Goal: Task Accomplishment & Management: Complete application form

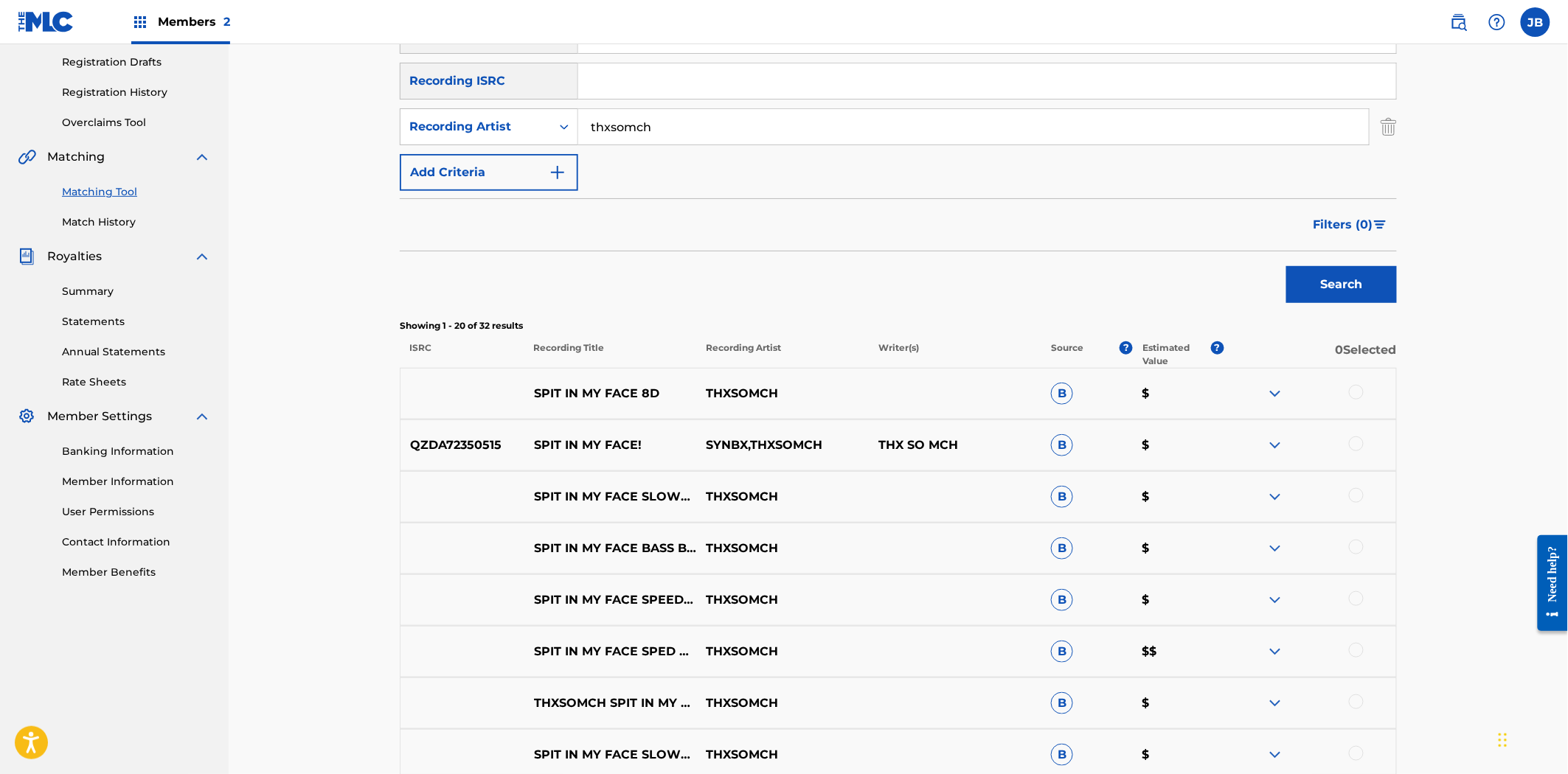
click at [98, 192] on link "Matching Tool" at bounding box center [137, 192] width 149 height 15
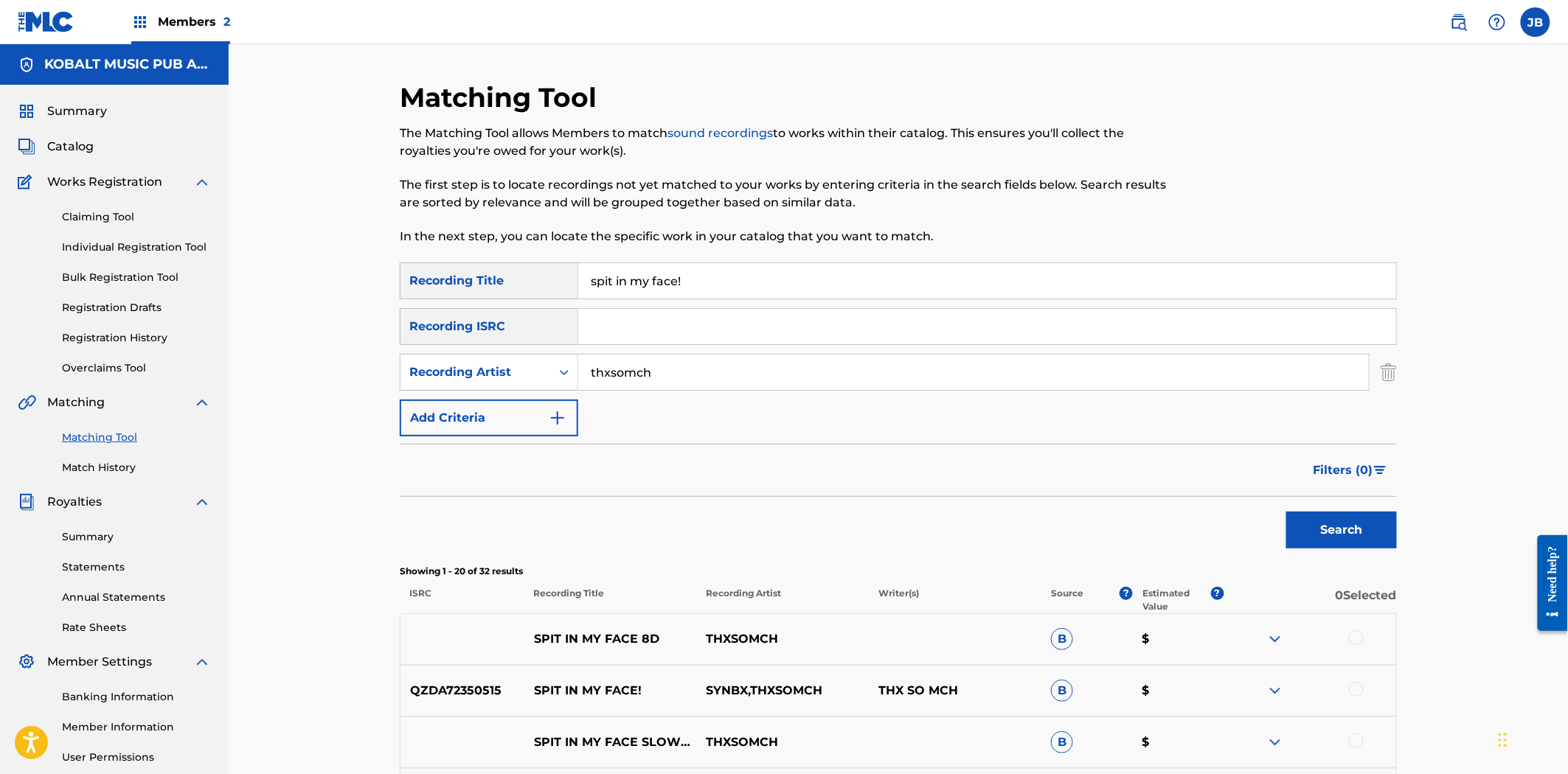
drag, startPoint x: 696, startPoint y: 374, endPoint x: 558, endPoint y: 340, distance: 142.1
click at [558, 340] on div "SearchWithCriteriad0e02b6f-dc13-47d1-bb38-b34c224773a1 Recording Title spit in …" at bounding box center [898, 349] width 998 height 174
drag, startPoint x: 682, startPoint y: 280, endPoint x: 490, endPoint y: 261, distance: 192.9
drag, startPoint x: 603, startPoint y: 363, endPoint x: 606, endPoint y: 355, distance: 8.5
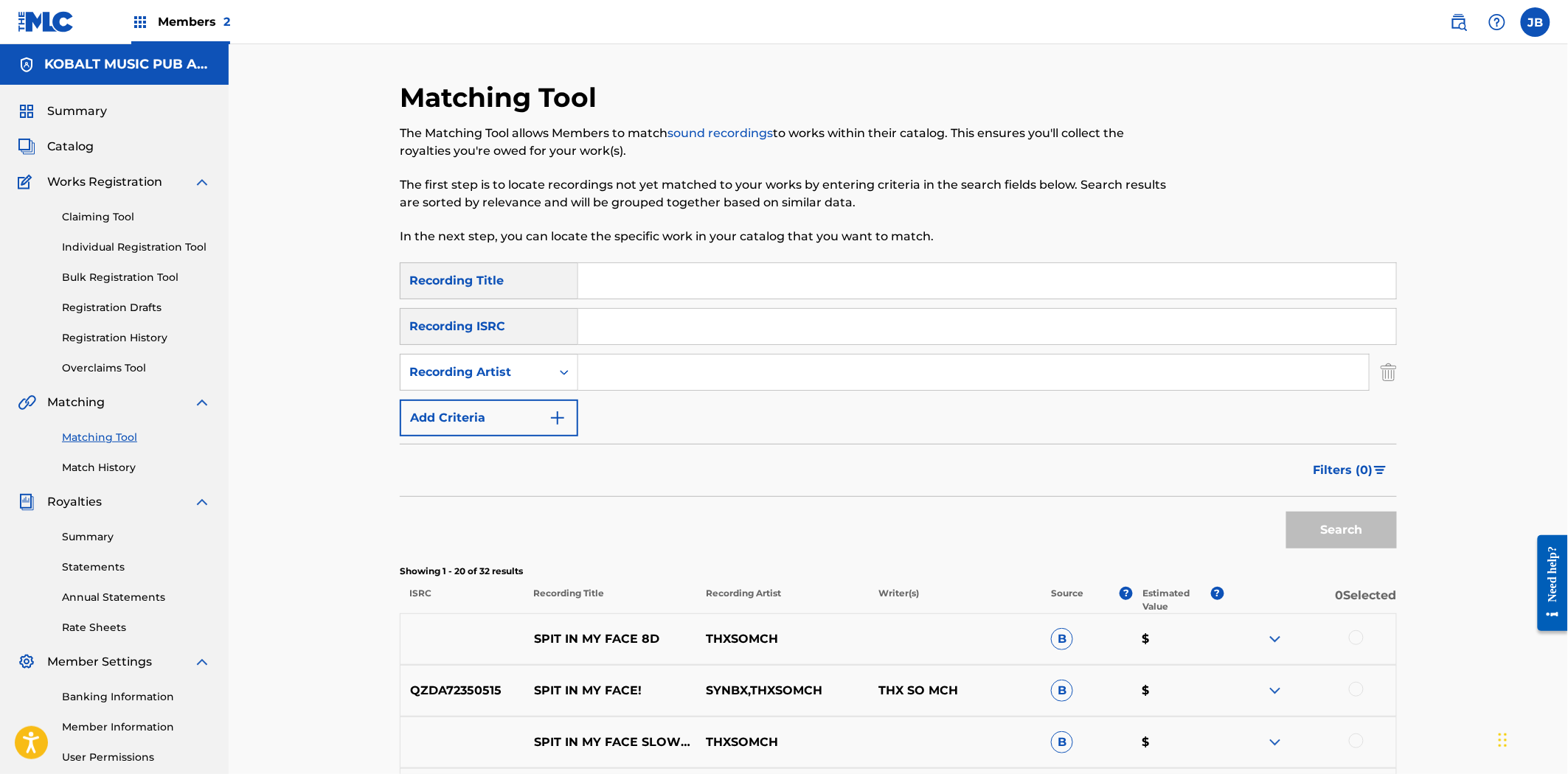
click at [603, 363] on input "Search Form" at bounding box center [973, 372] width 791 height 35
click at [617, 323] on input "Search Form" at bounding box center [987, 327] width 818 height 35
paste input "SE4RG2011801"
type input "SE4RG2011801"
click at [1375, 542] on button "Search" at bounding box center [1342, 530] width 111 height 37
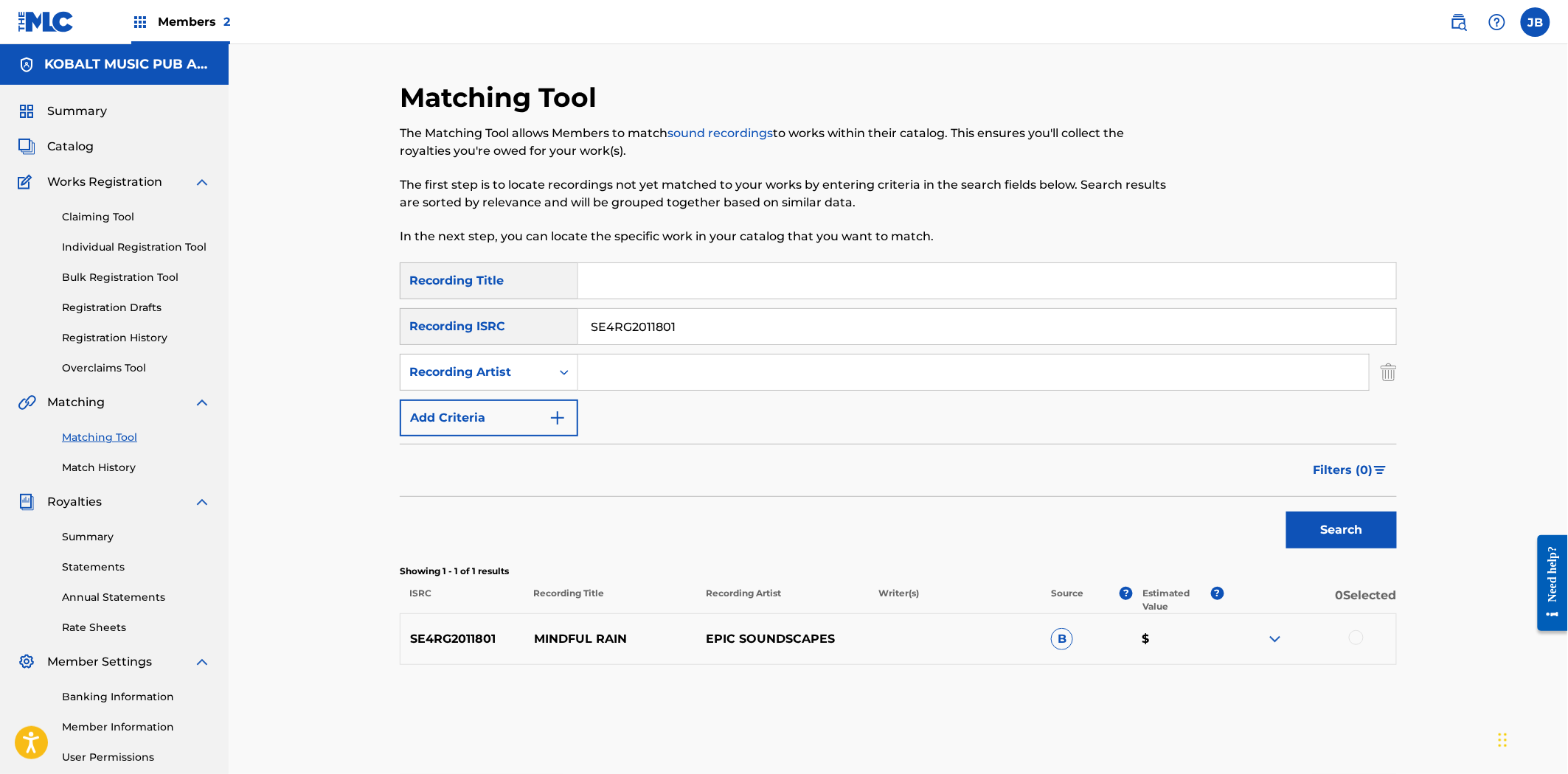
click at [63, 145] on span "Catalog" at bounding box center [70, 146] width 46 height 18
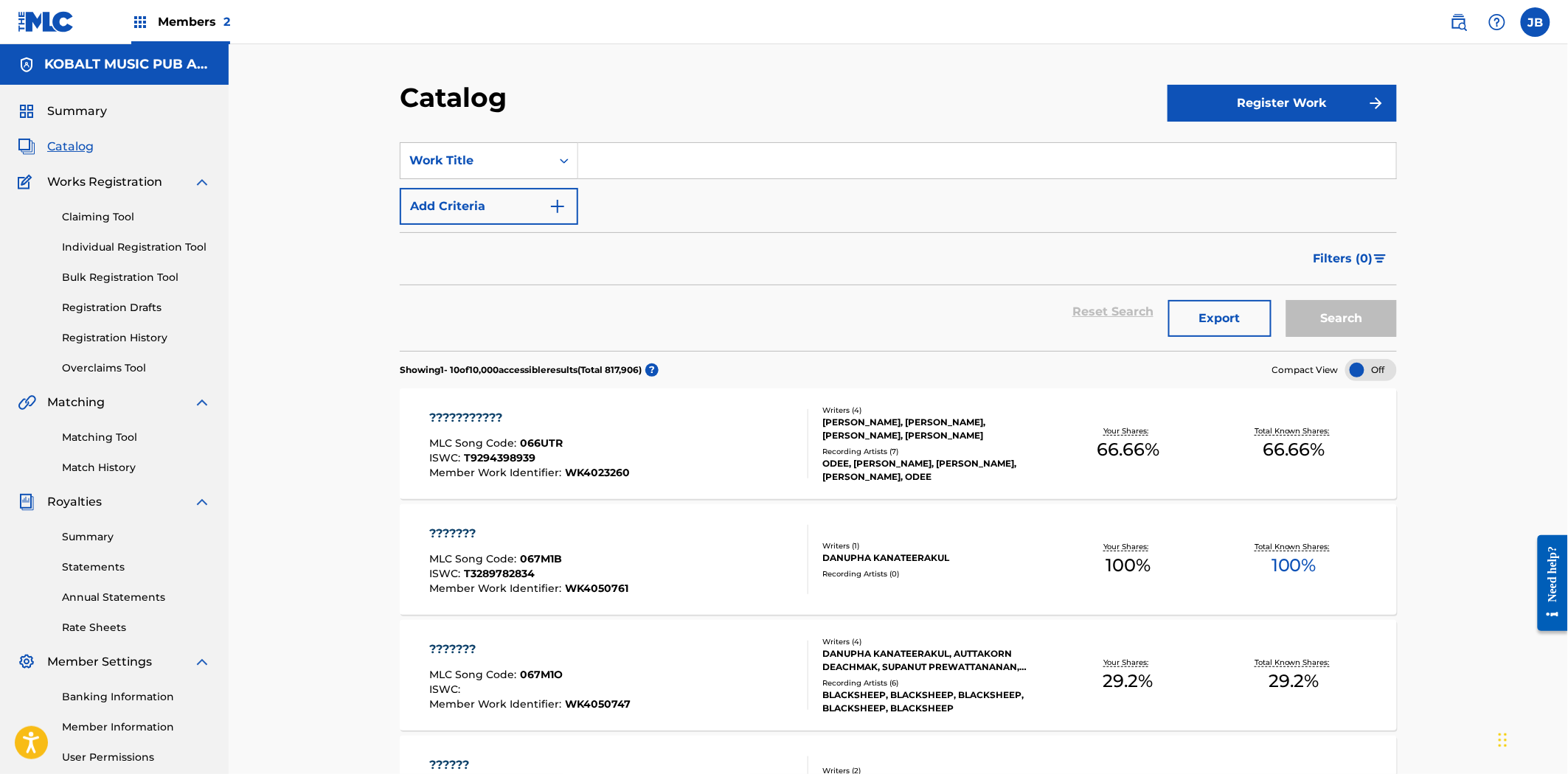
click at [114, 222] on link "Claiming Tool" at bounding box center [137, 217] width 149 height 15
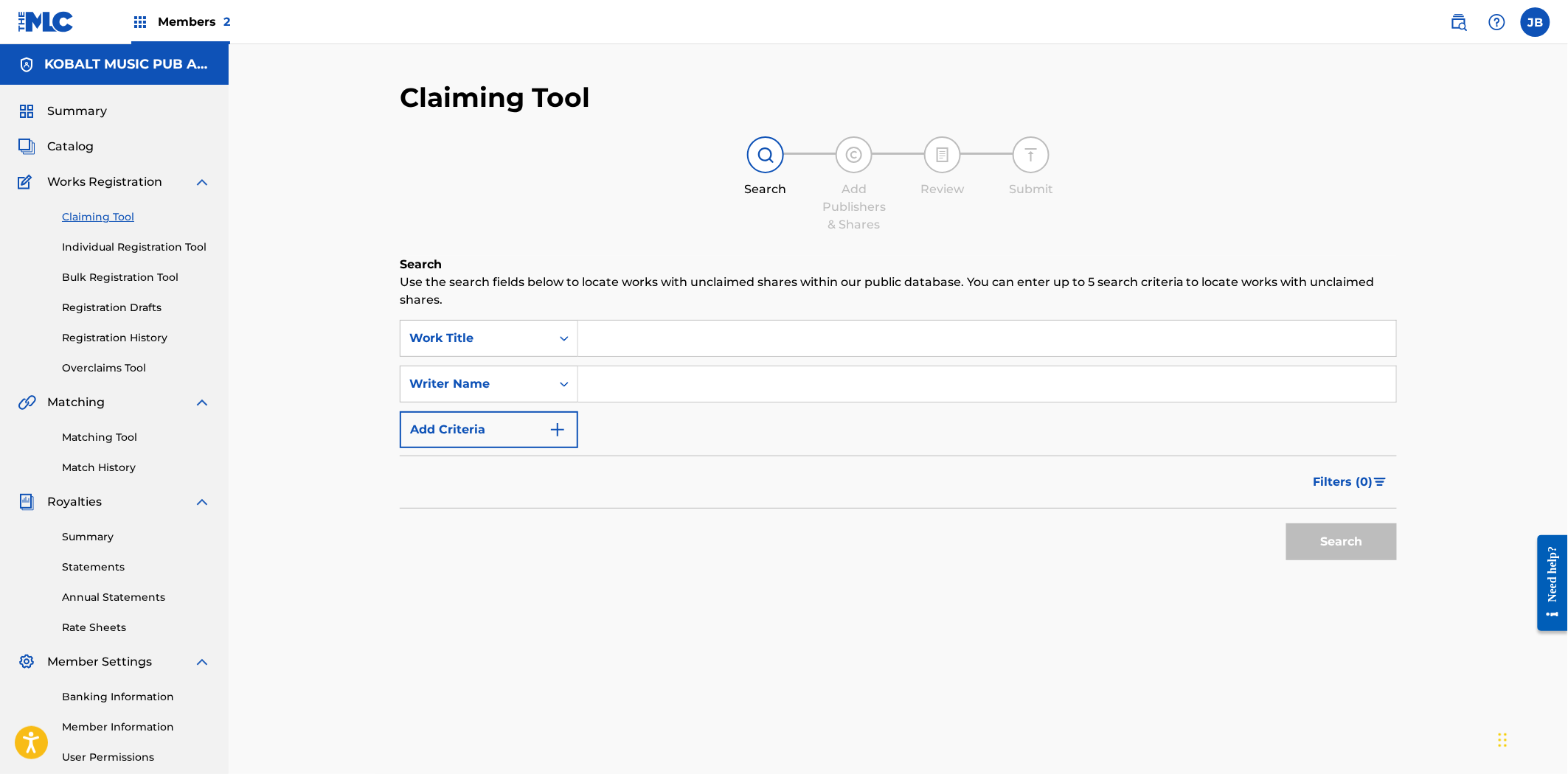
click at [505, 447] on button "Add Criteria" at bounding box center [489, 430] width 179 height 37
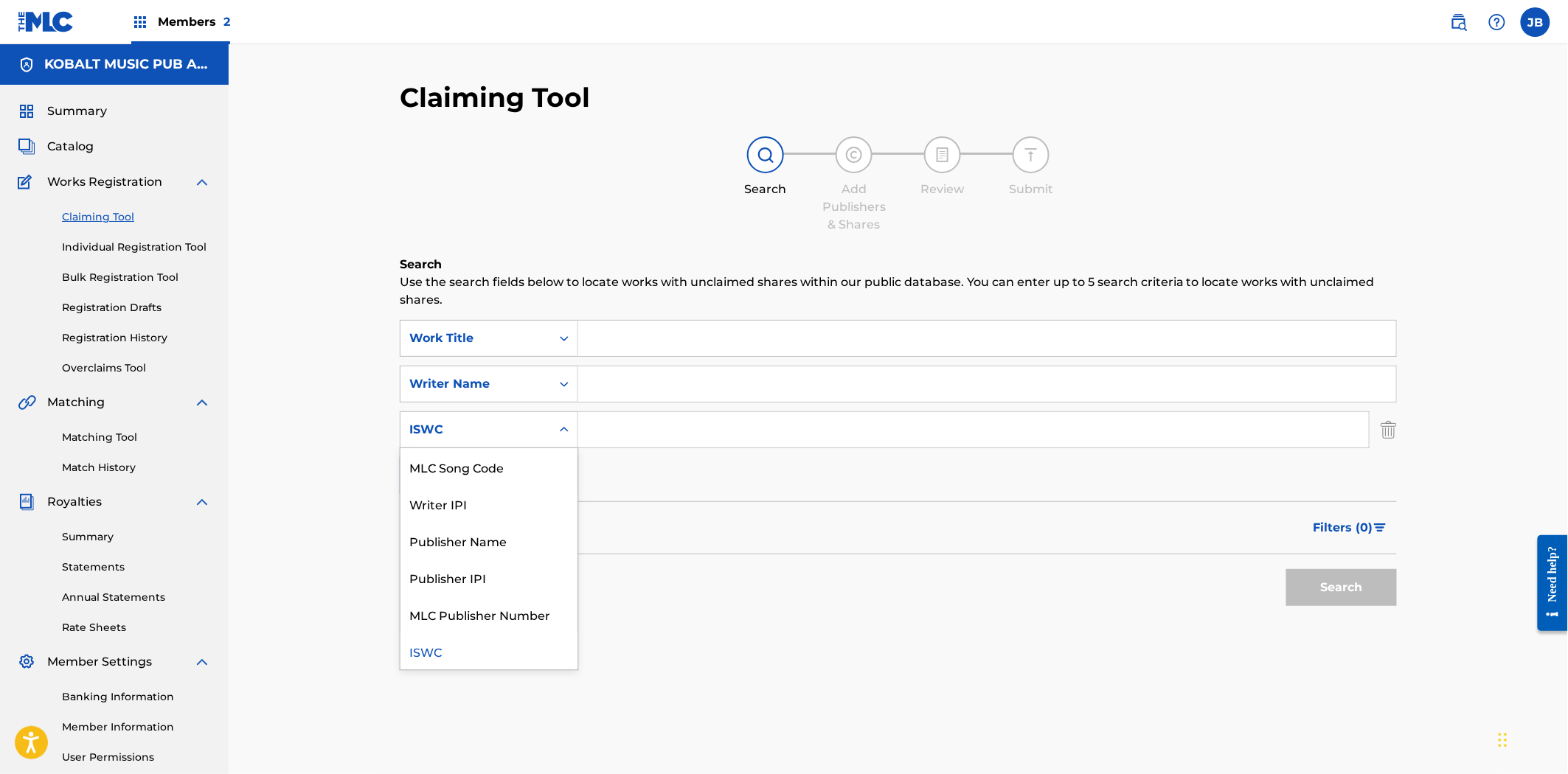
click at [507, 424] on div "ISWC" at bounding box center [476, 429] width 133 height 18
click at [499, 467] on div "MLC Song Code" at bounding box center [489, 467] width 177 height 37
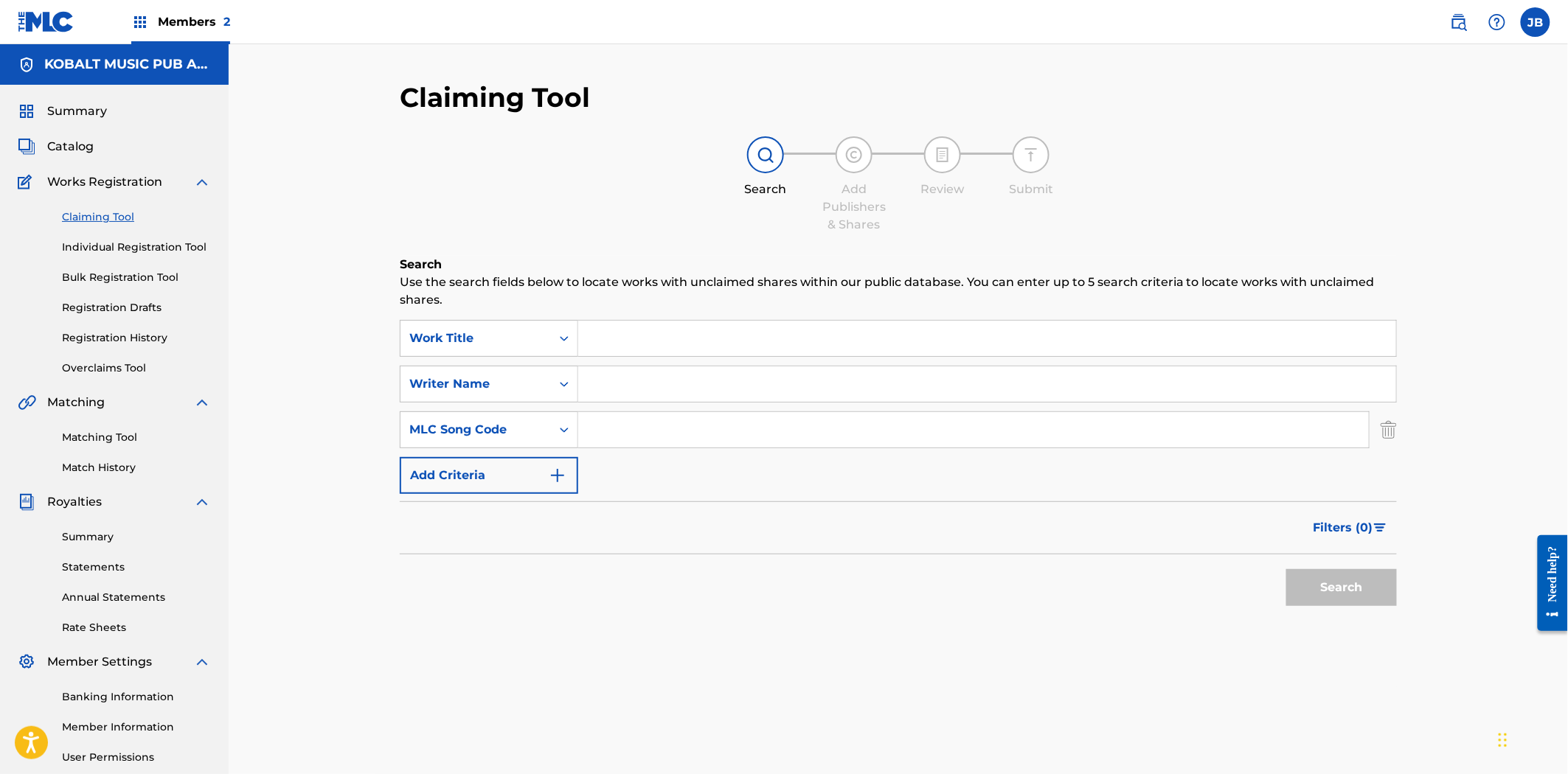
click at [628, 432] on input "Search Form" at bounding box center [973, 430] width 791 height 35
paste input "JC518J"
type input "JC518J"
click at [1339, 587] on button "Search" at bounding box center [1342, 588] width 111 height 37
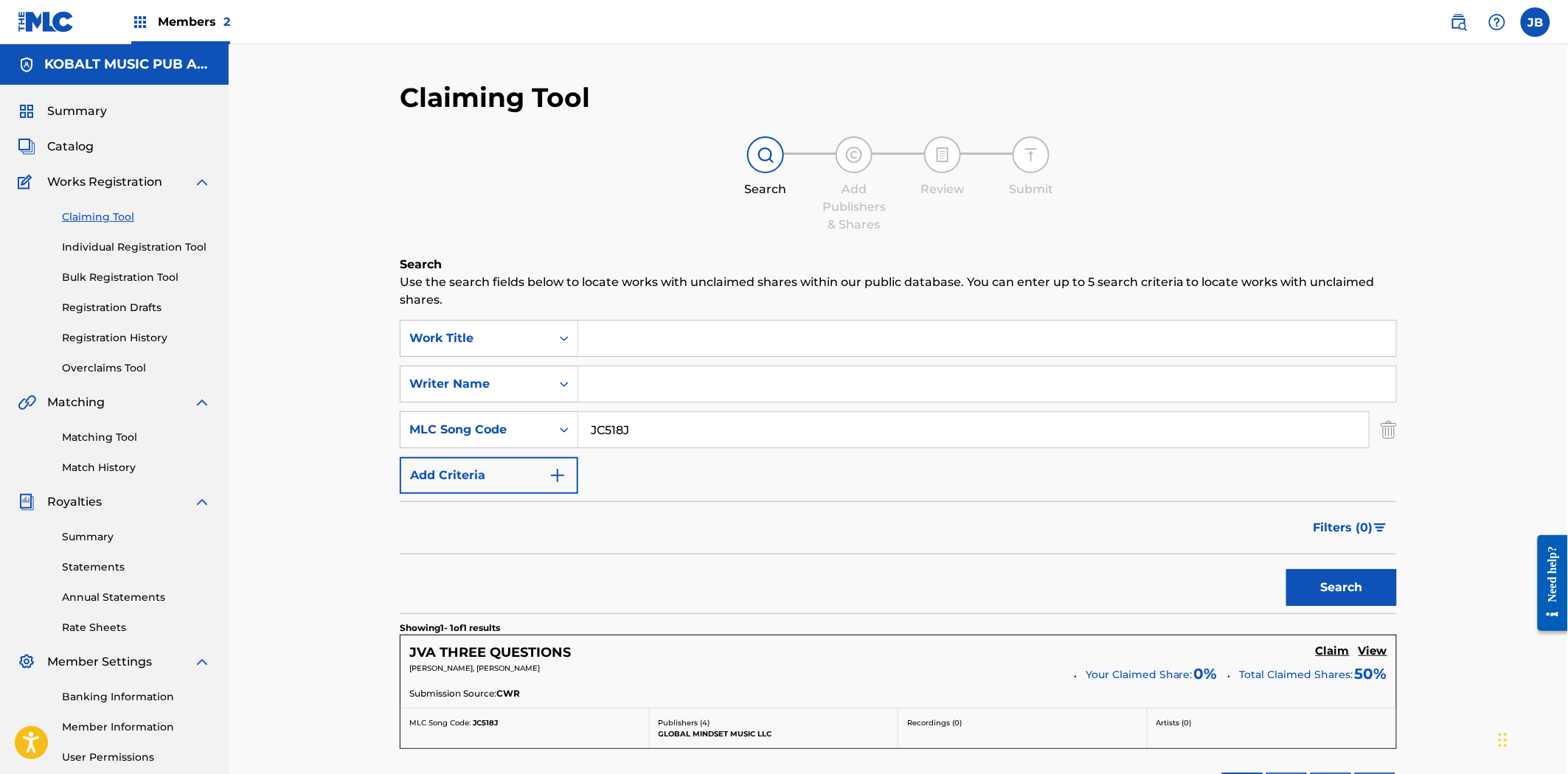
scroll to position [188, 0]
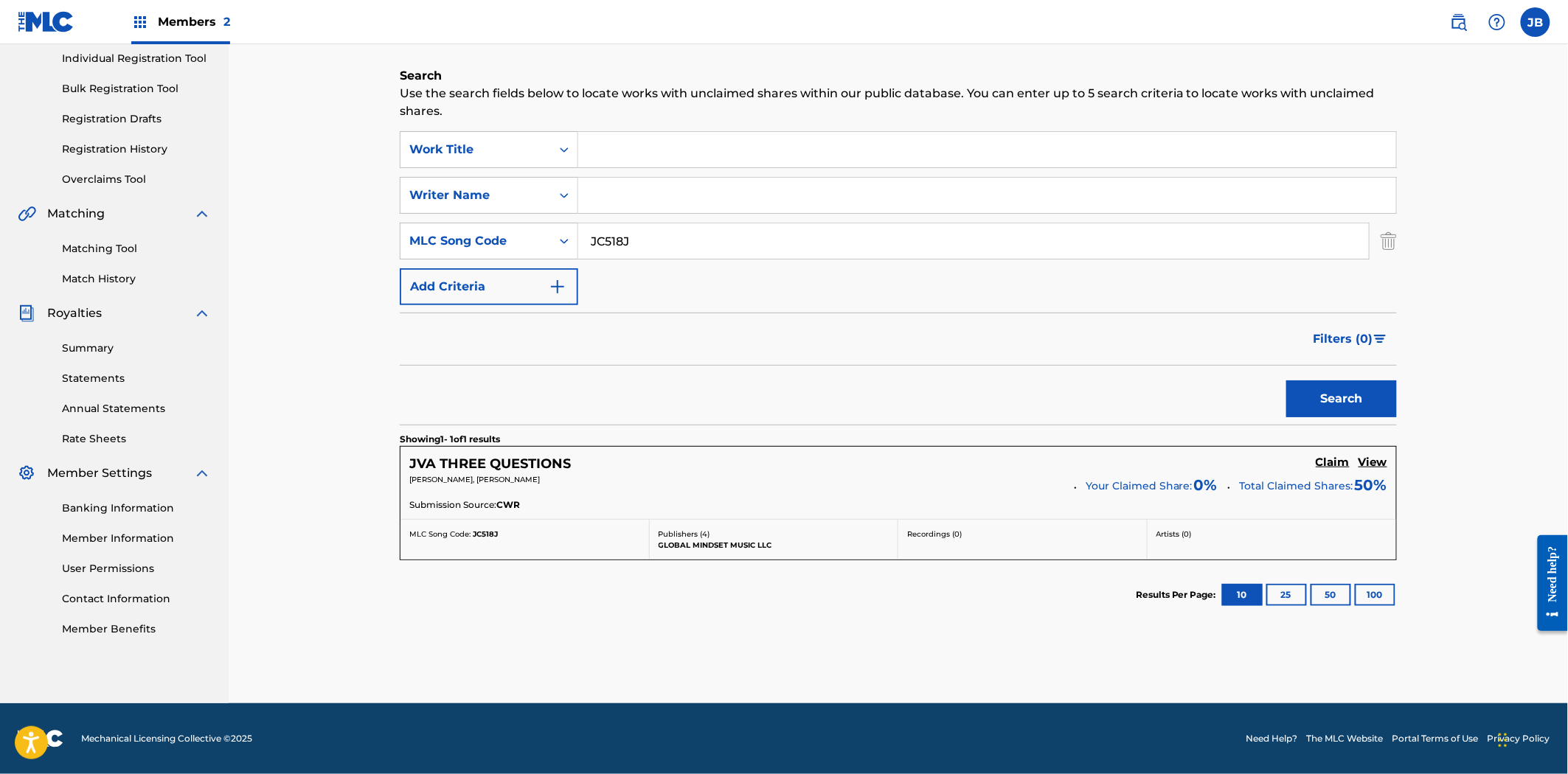
click at [1330, 460] on h5 "Claim" at bounding box center [1333, 462] width 34 height 14
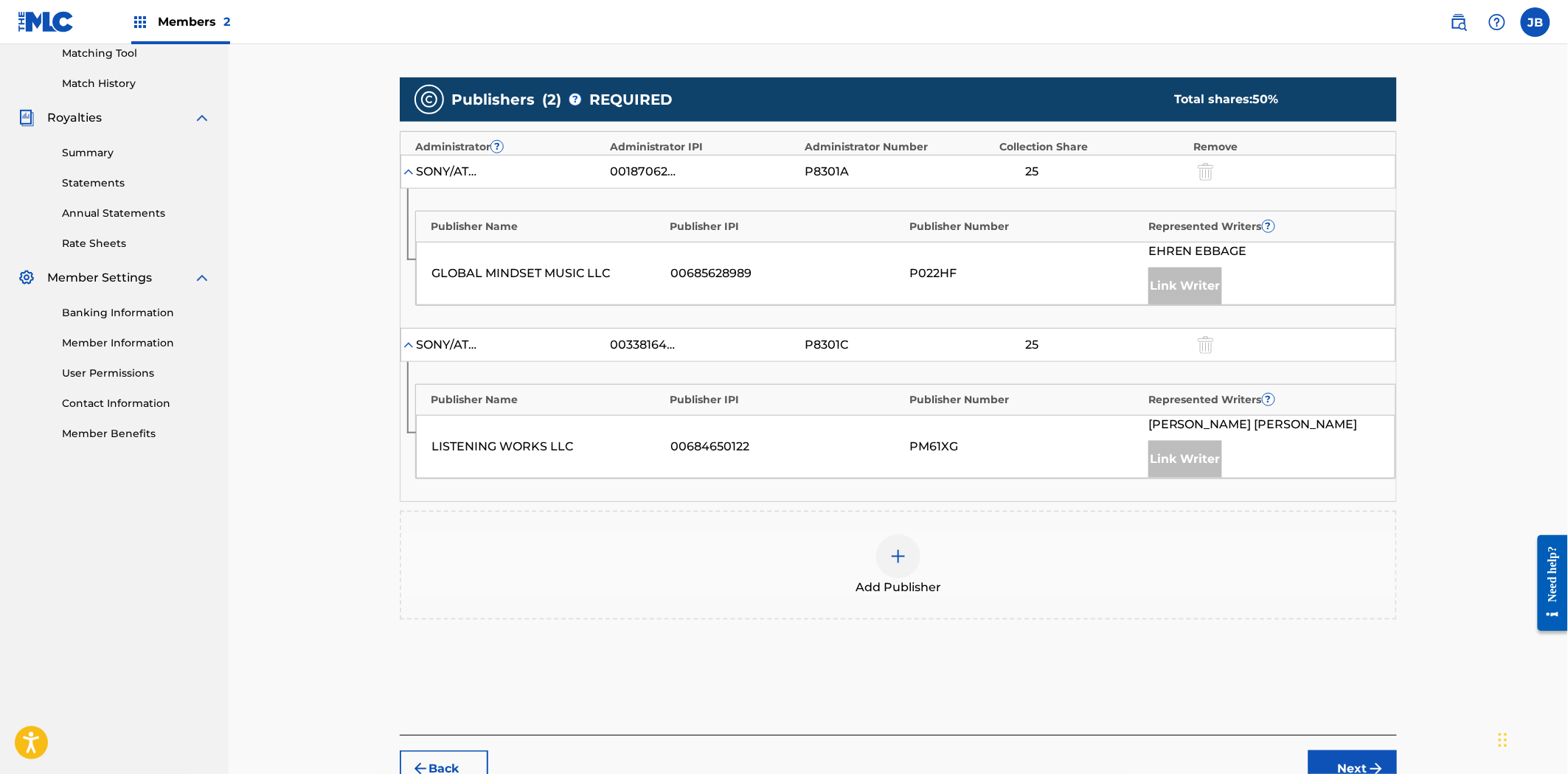
scroll to position [468, 0]
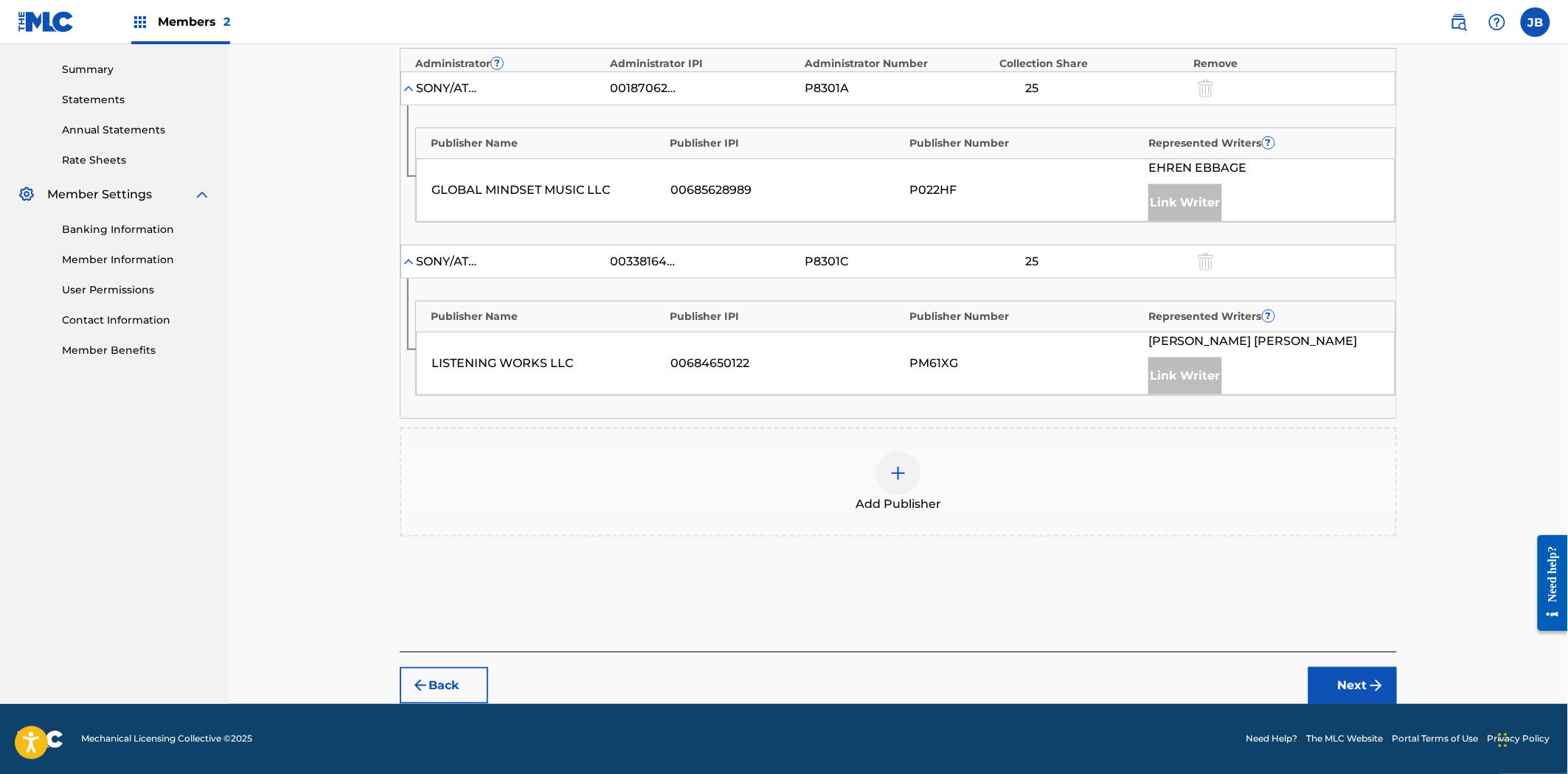
click at [891, 465] on img at bounding box center [898, 473] width 18 height 18
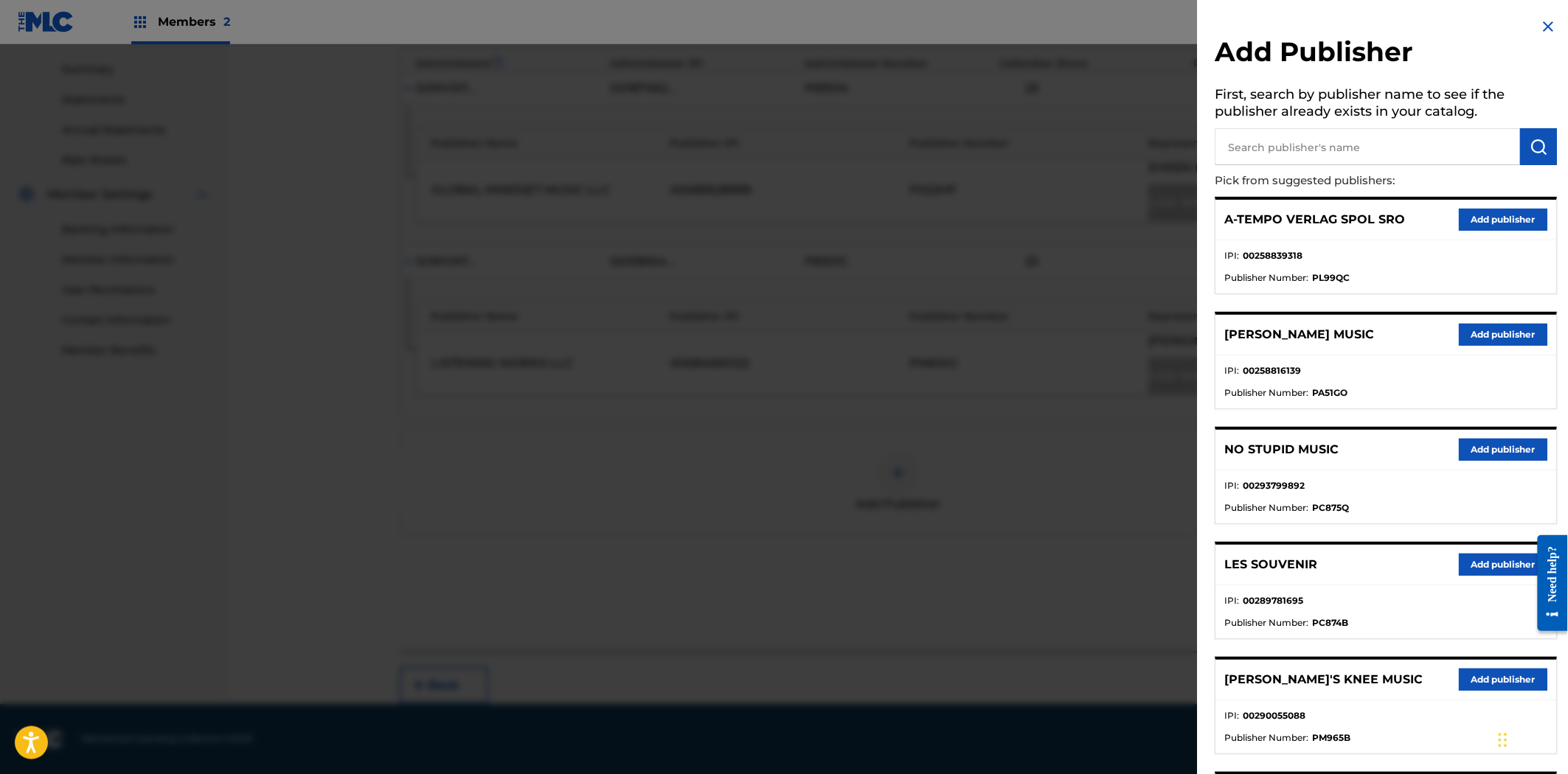
click at [1429, 148] on input "text" at bounding box center [1368, 147] width 306 height 37
type input "toreshi"
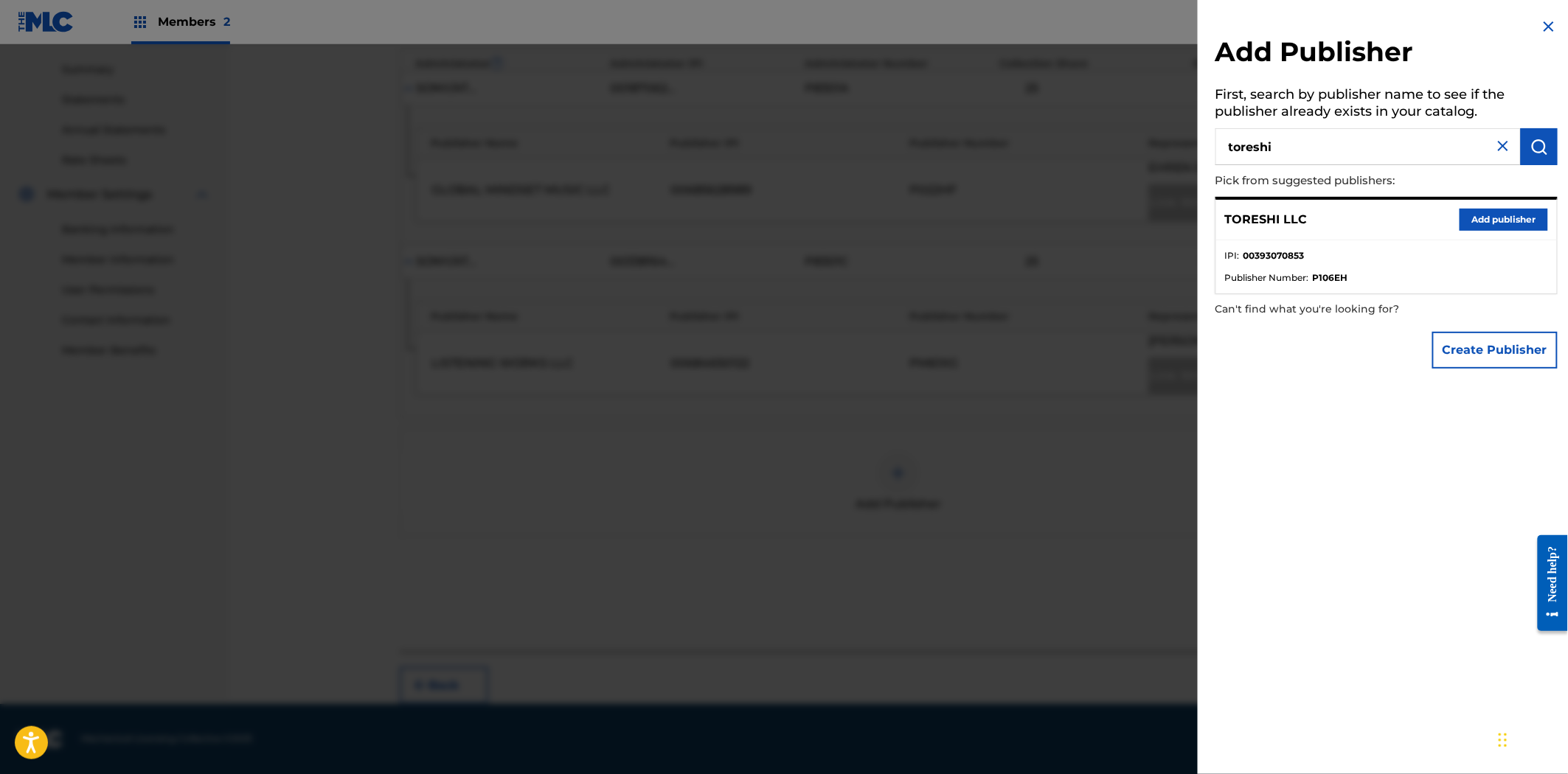
click at [1494, 223] on button "Add publisher" at bounding box center [1504, 219] width 89 height 22
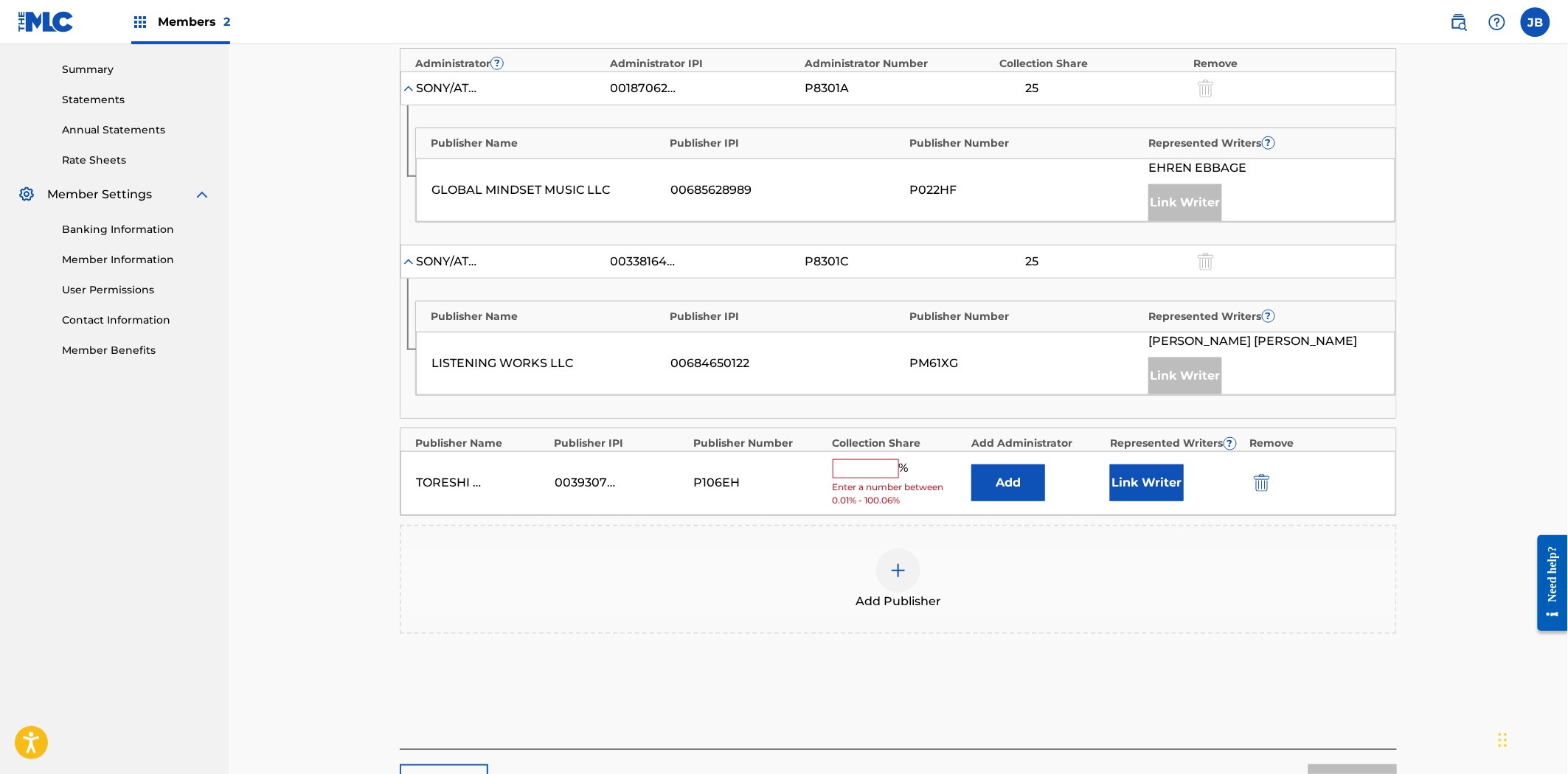
click at [868, 469] on input "text" at bounding box center [866, 469] width 66 height 19
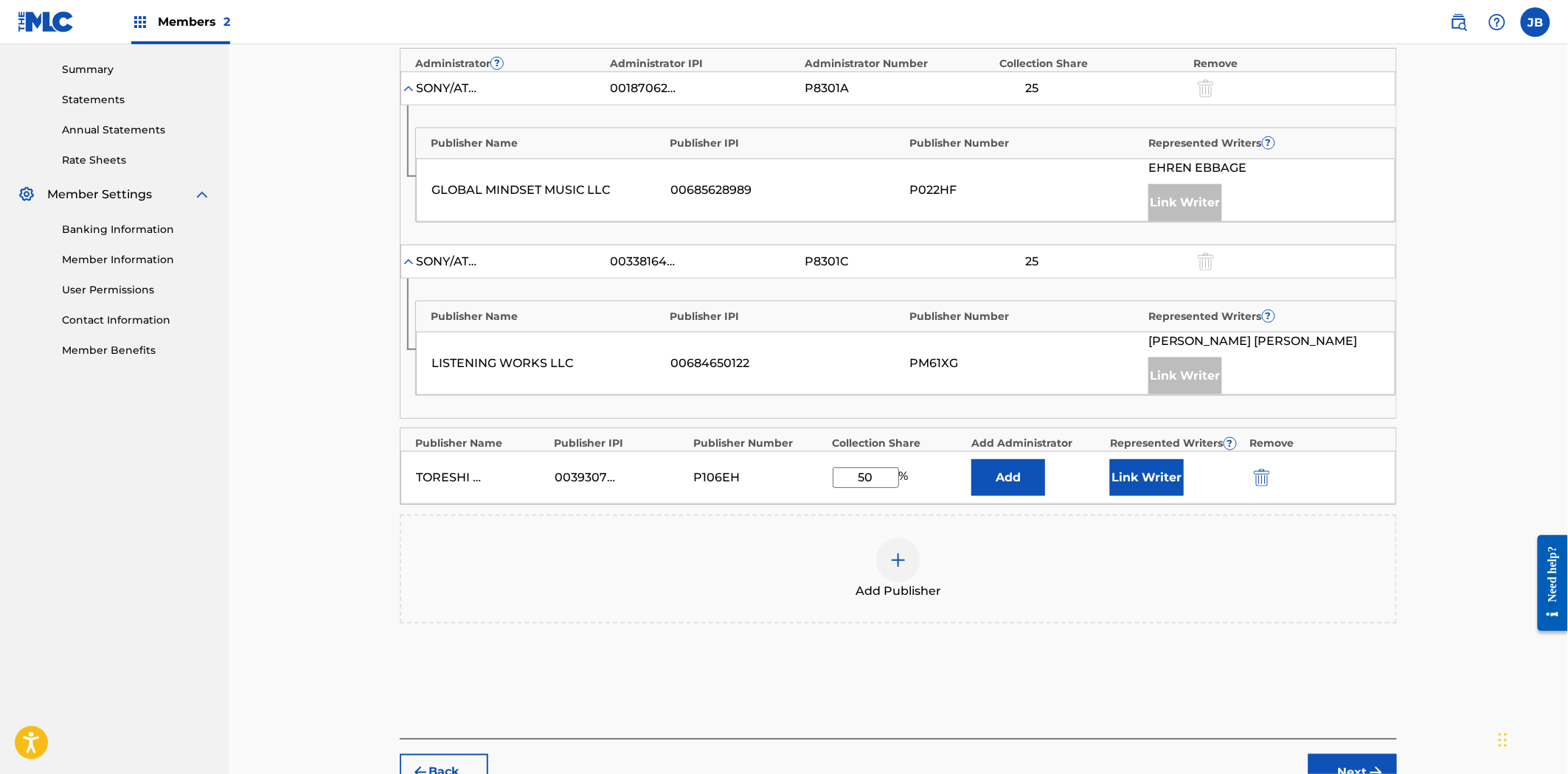
type input "50"
click at [1007, 482] on button "Add" at bounding box center [1008, 478] width 74 height 37
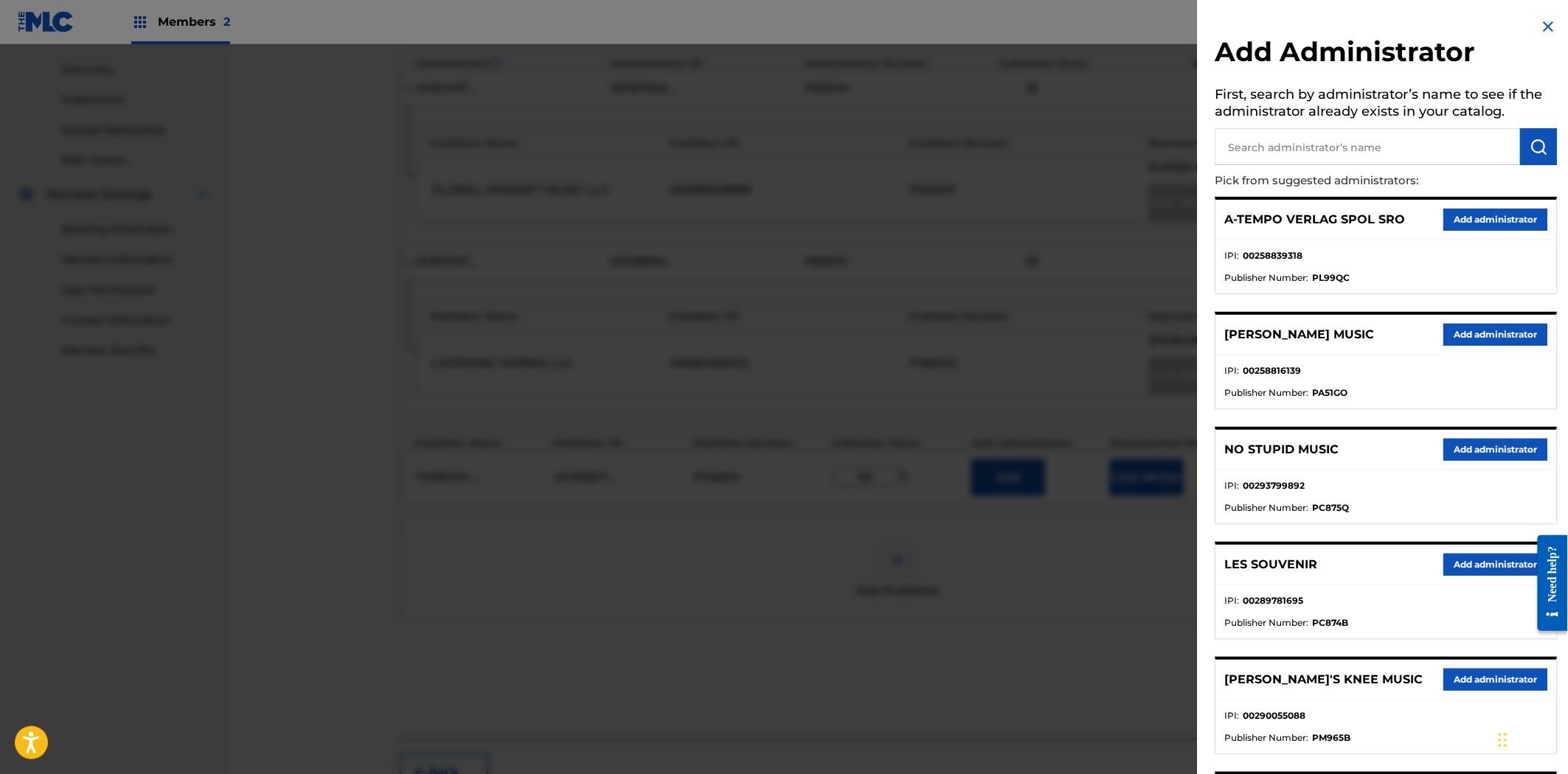
click at [1286, 141] on input "text" at bounding box center [1368, 147] width 306 height 37
type input "kobalt music"
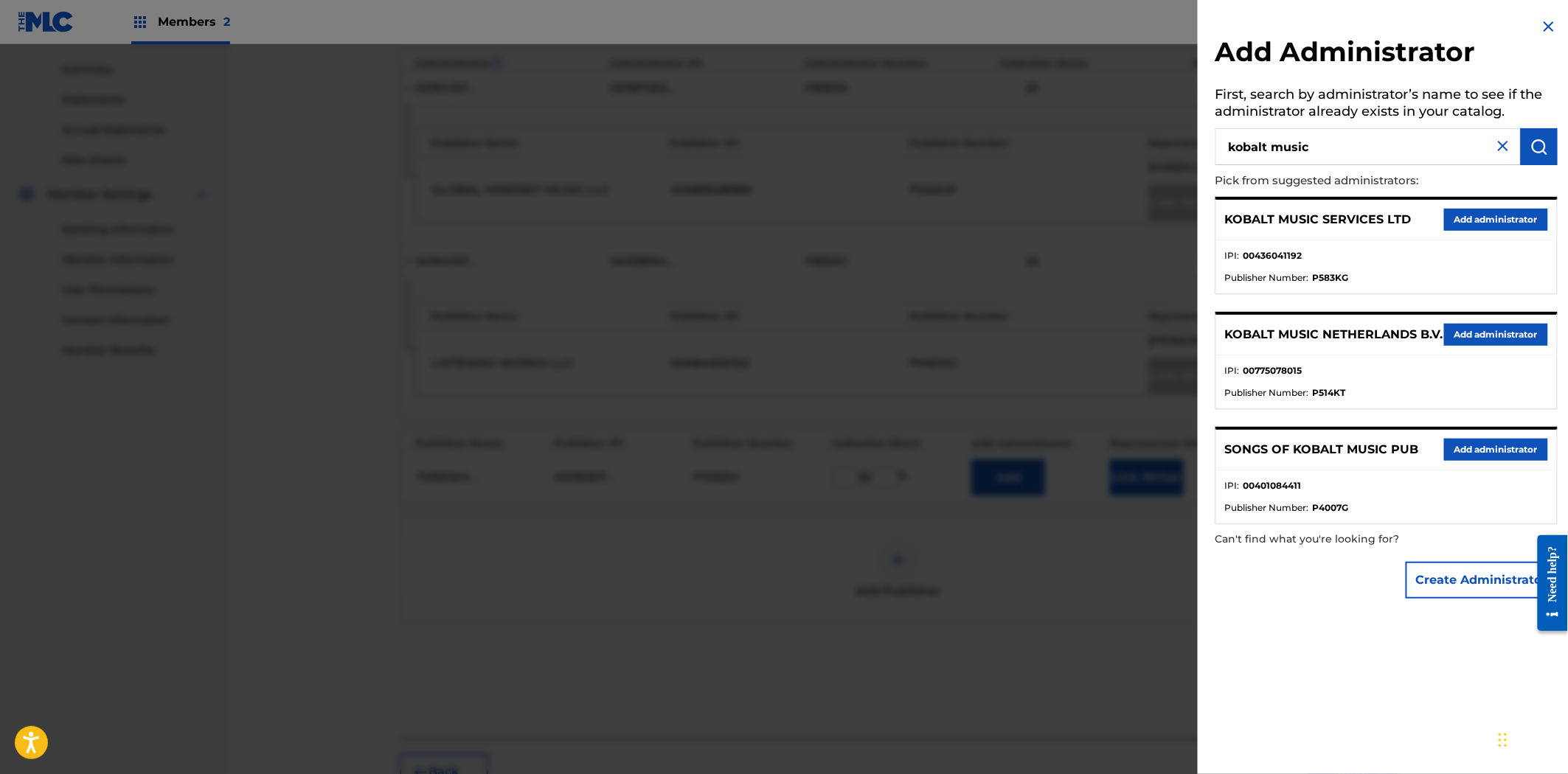
click at [1501, 146] on img at bounding box center [1503, 145] width 18 height 18
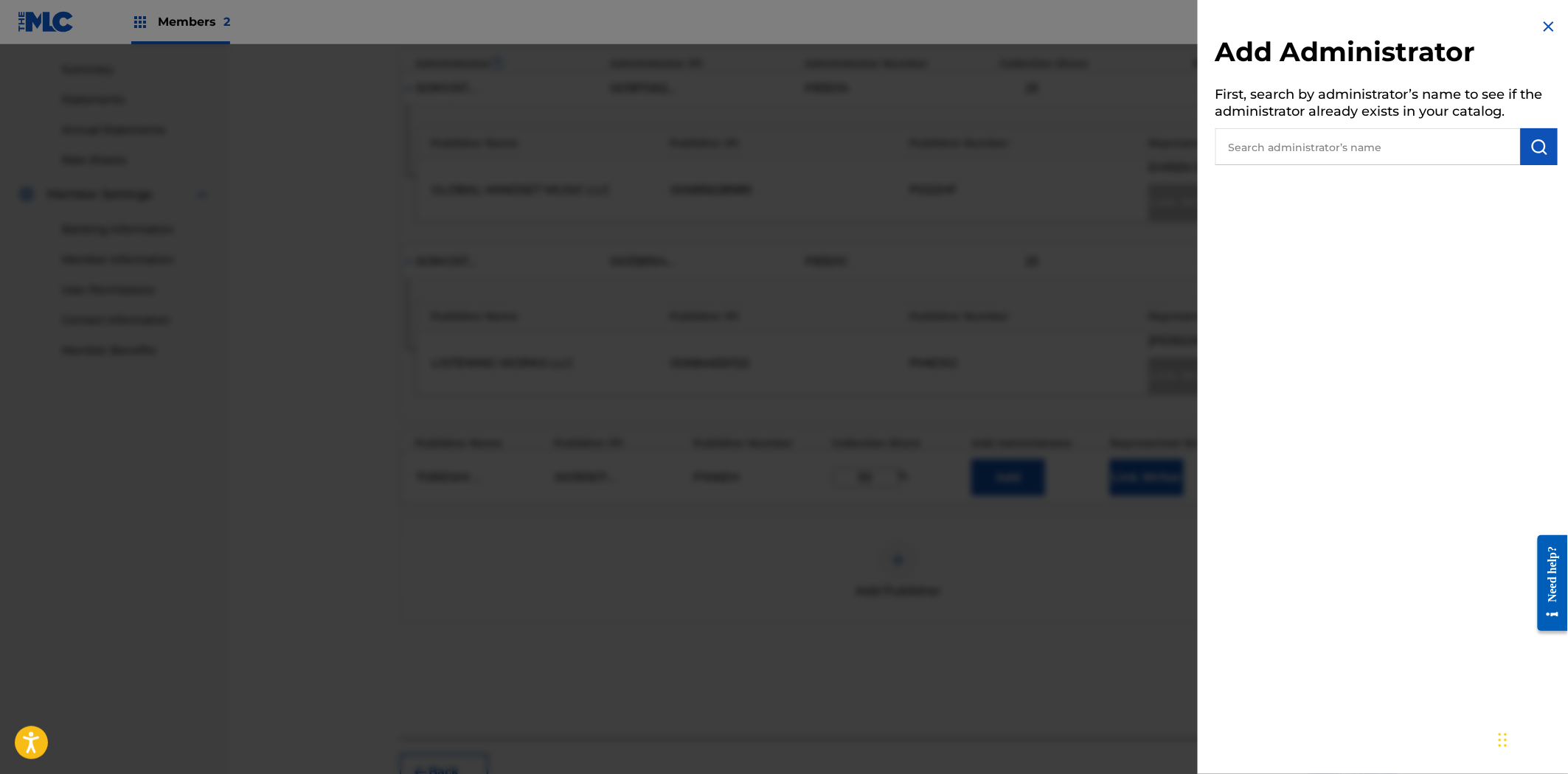
click at [1436, 146] on input "text" at bounding box center [1368, 147] width 306 height 37
type input "kobalt music publishing"
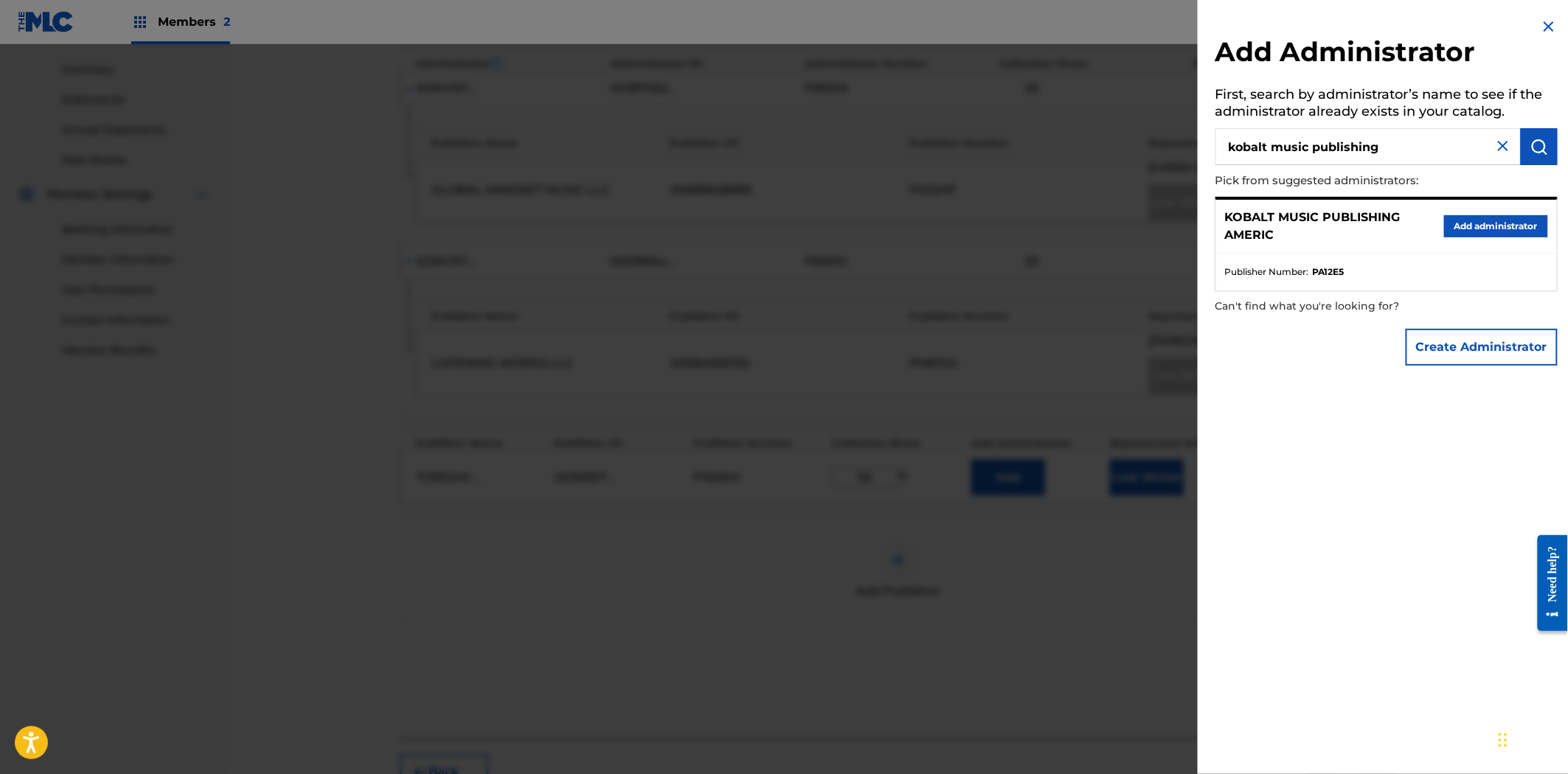
click at [1543, 37] on h2 "Add Administrator" at bounding box center [1386, 54] width 343 height 38
click at [1545, 32] on img at bounding box center [1549, 26] width 18 height 18
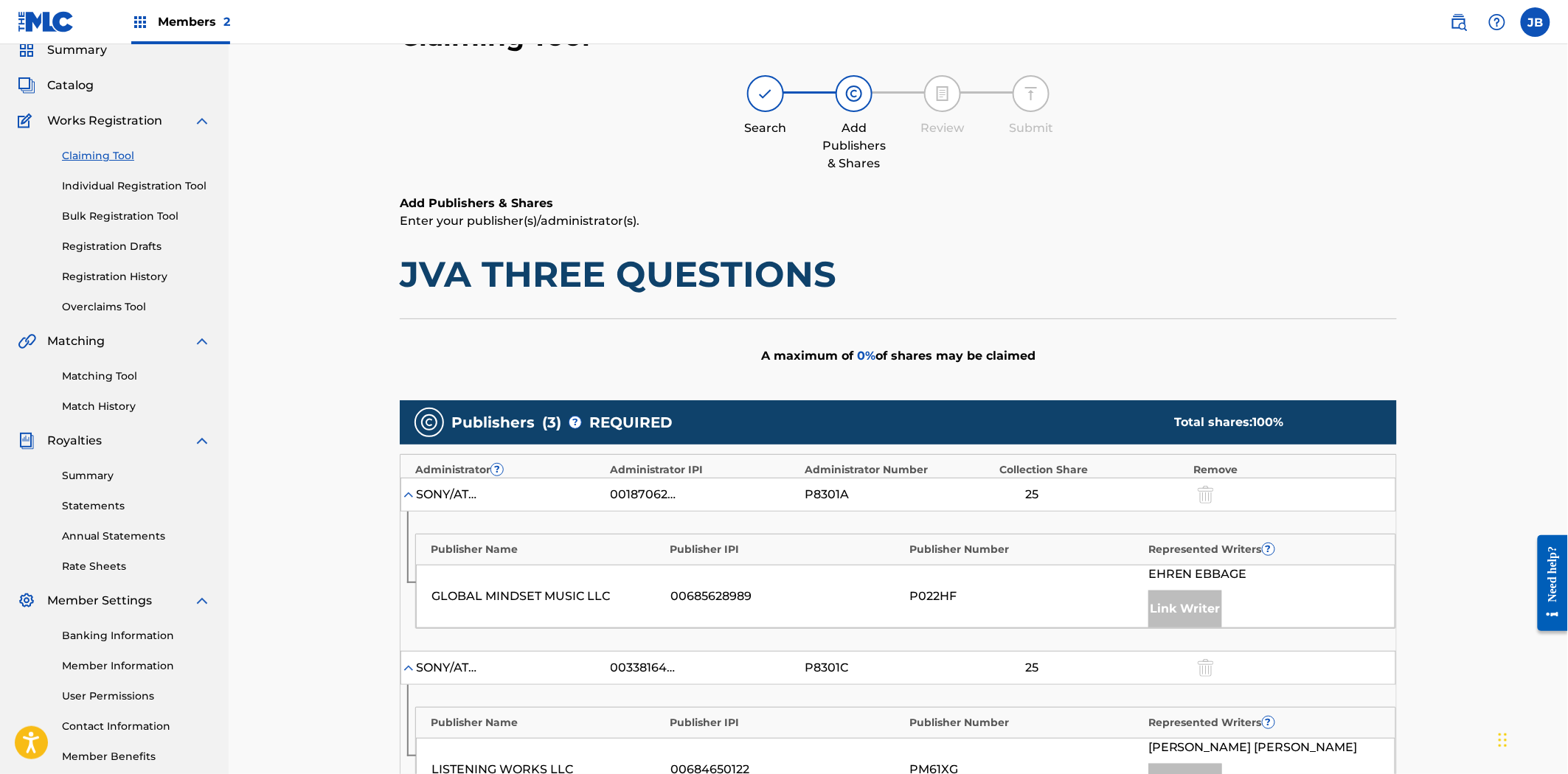
scroll to position [491, 0]
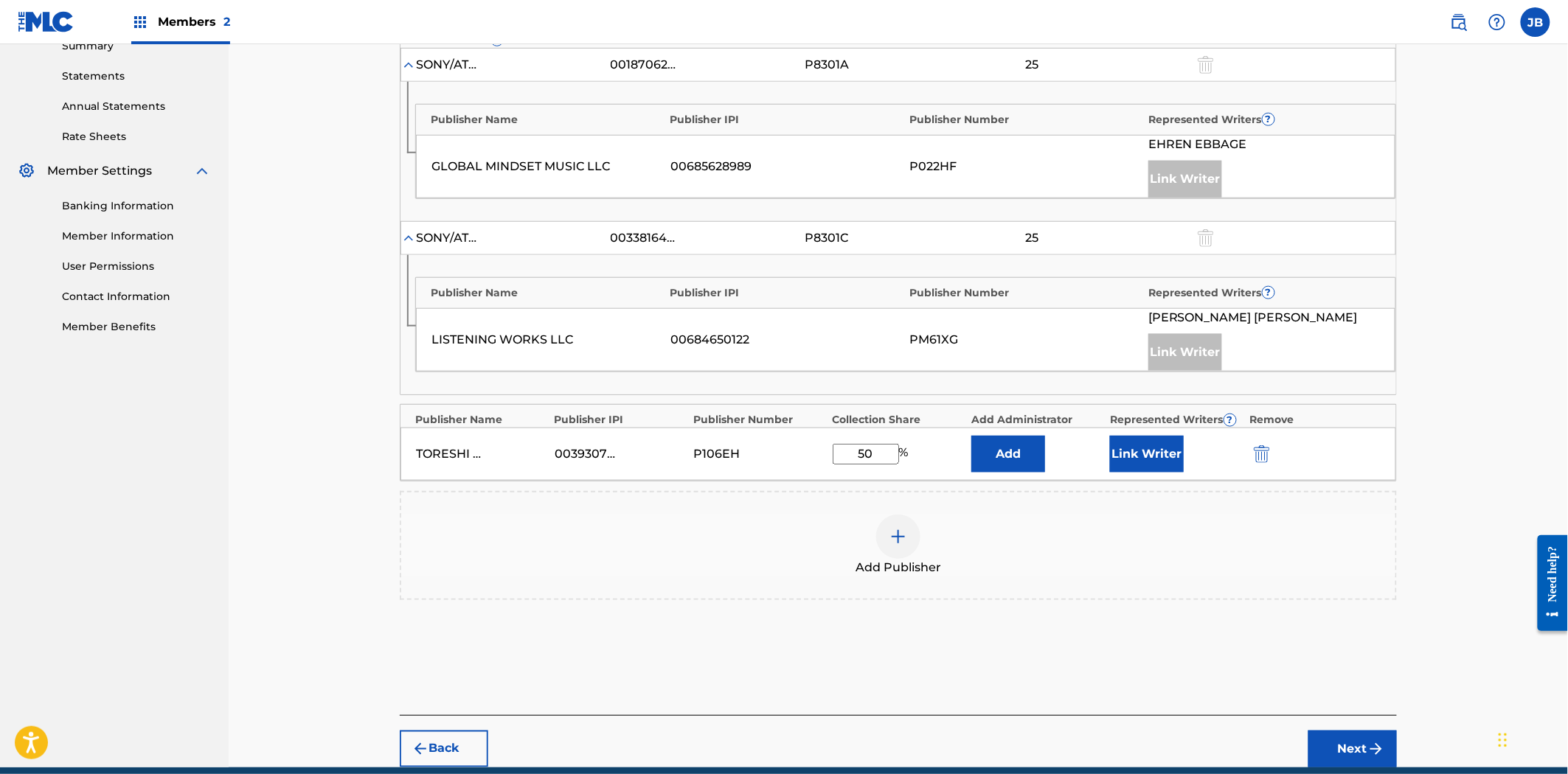
click at [1020, 460] on button "Add" at bounding box center [1008, 454] width 74 height 37
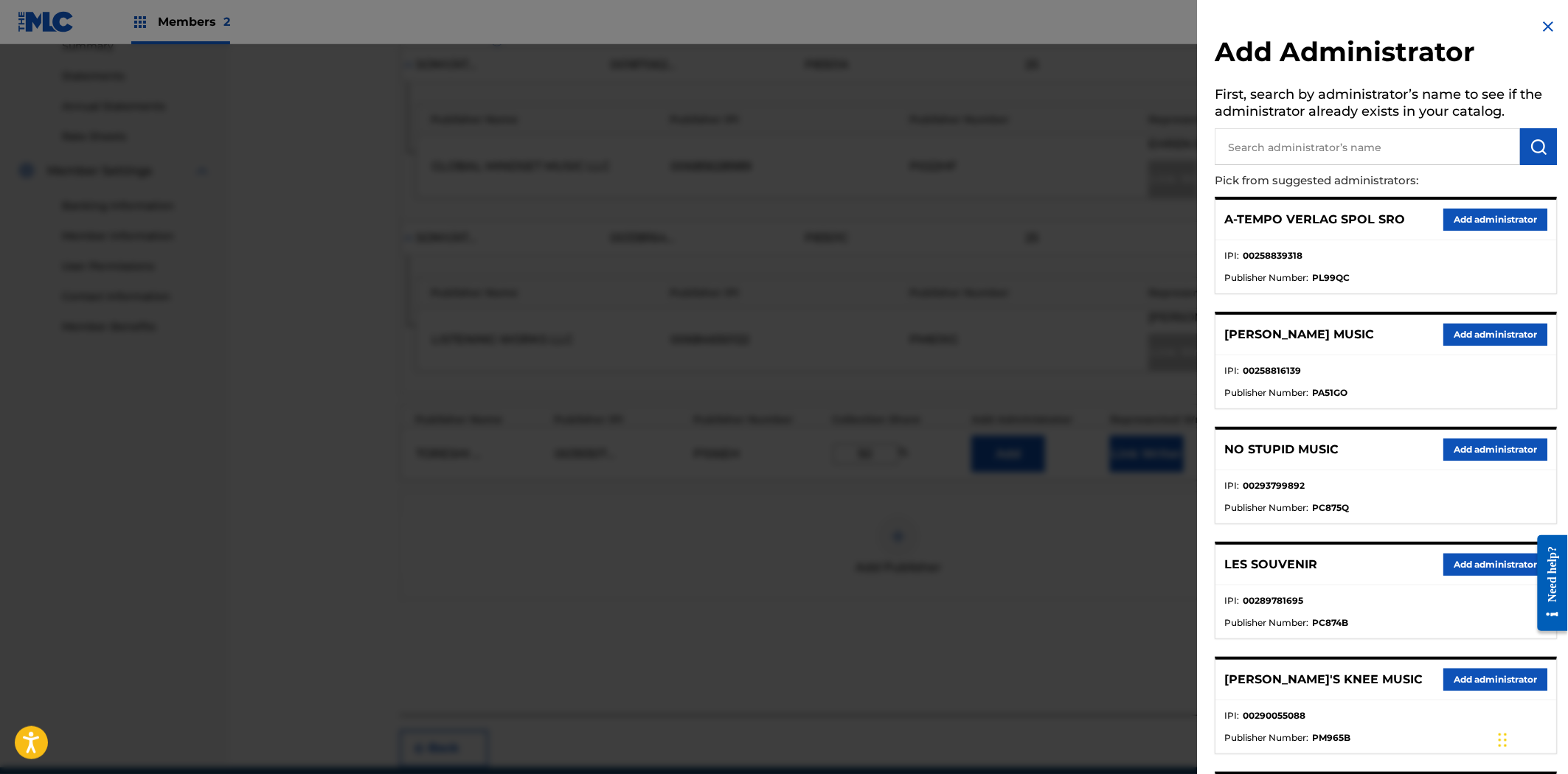
click at [1350, 152] on input "text" at bounding box center [1368, 147] width 306 height 37
paste input "KOBALT MUSIC PUB AMERICA INC"
type input "KOBALT MUSIC PUB AMERICA INC"
click at [1546, 153] on button "submit" at bounding box center [1540, 147] width 37 height 37
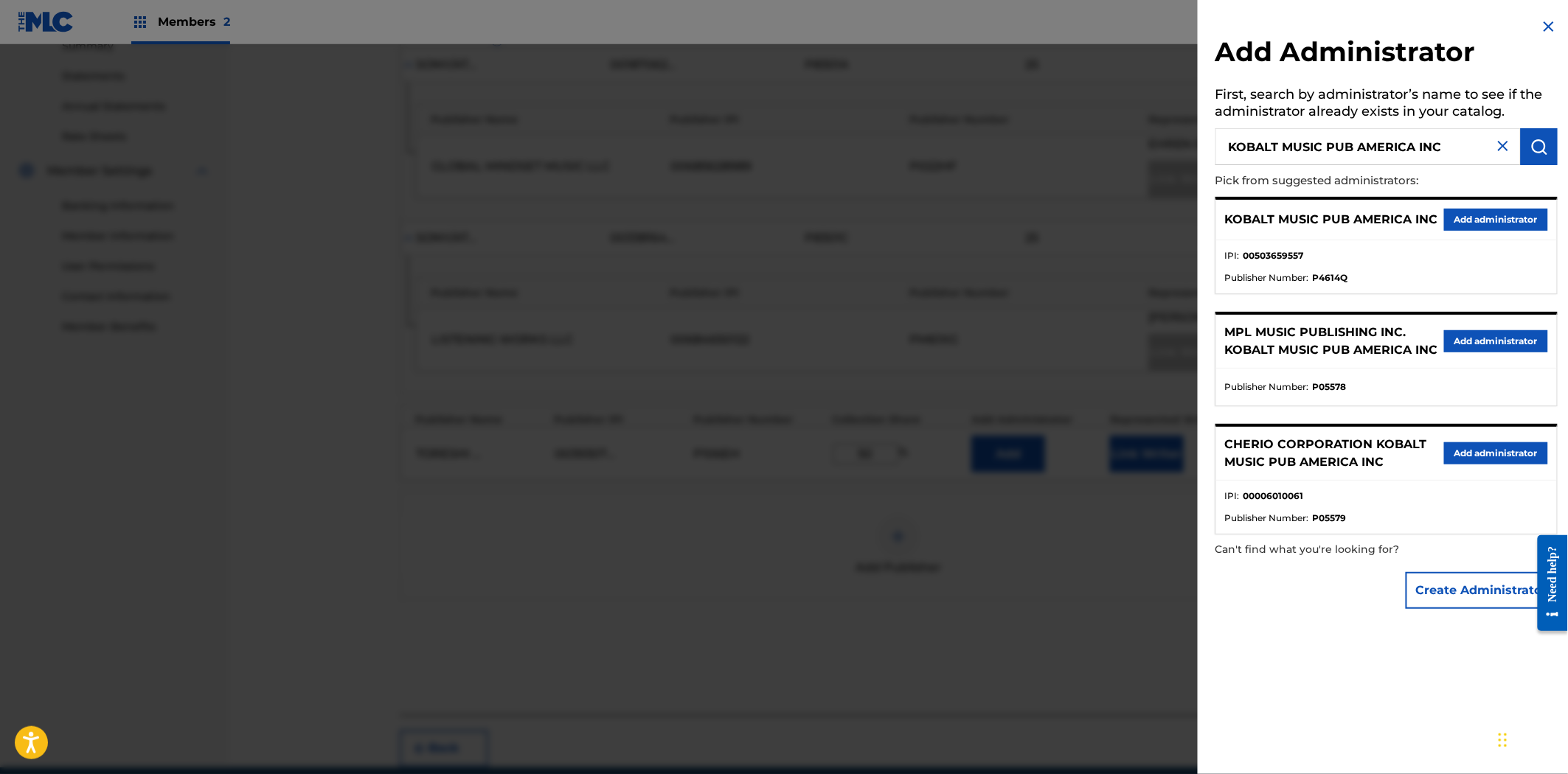
click at [1479, 215] on button "Add administrator" at bounding box center [1496, 219] width 104 height 22
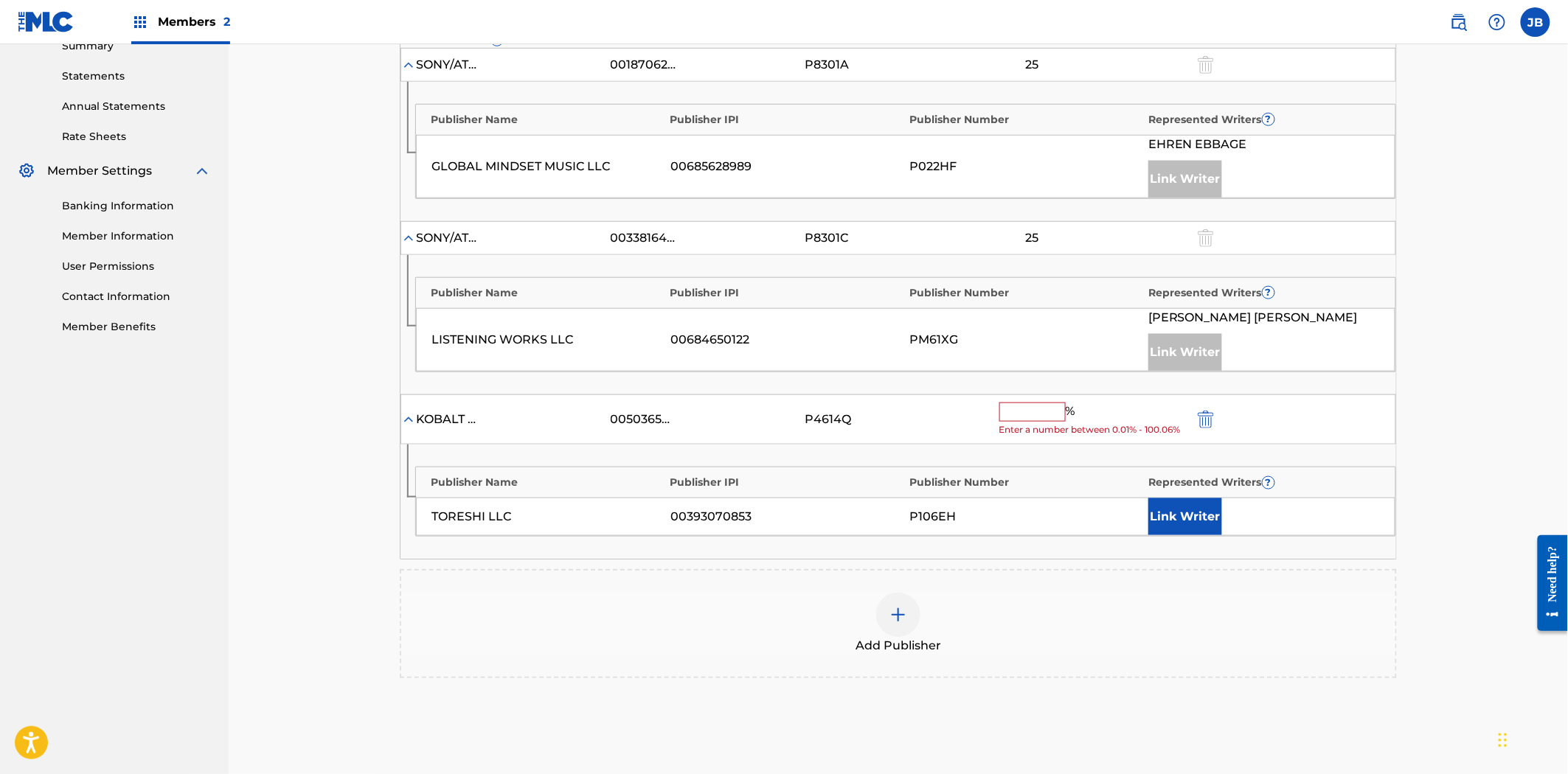
click at [1050, 410] on input "text" at bounding box center [1033, 412] width 66 height 19
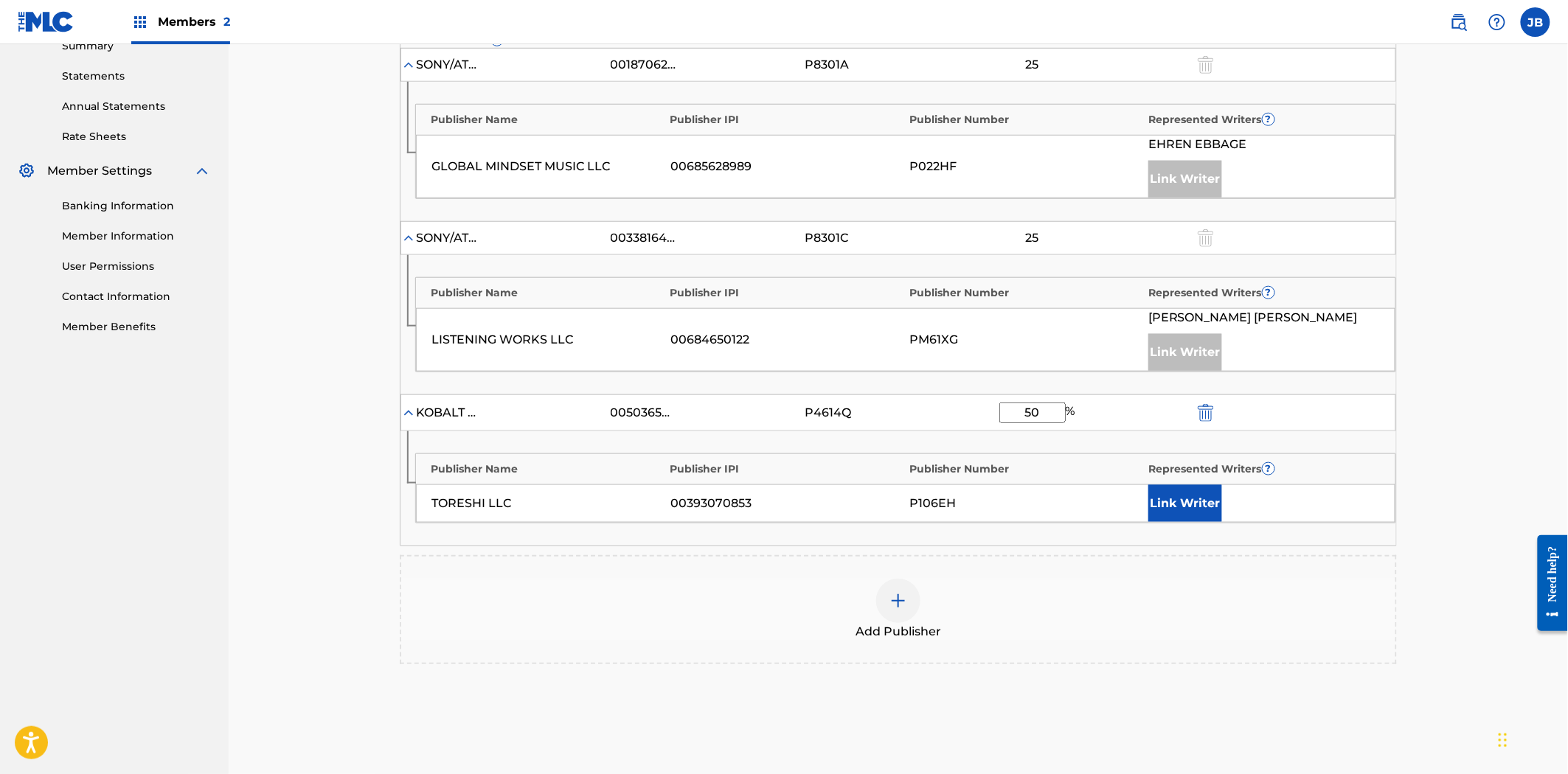
type input "50"
click at [1212, 495] on button "Link Writer" at bounding box center [1185, 504] width 74 height 37
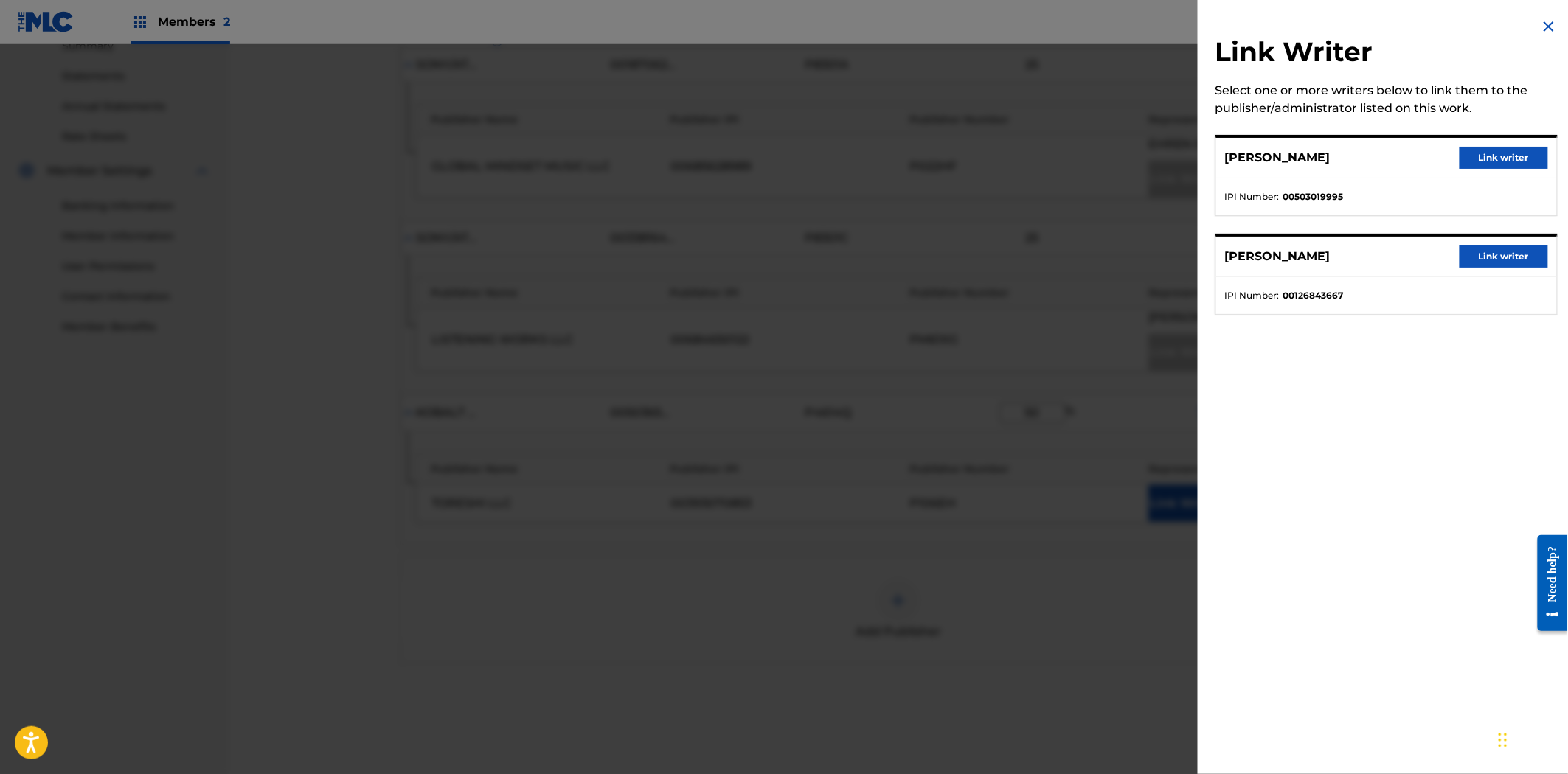
click at [1540, 25] on img at bounding box center [1549, 26] width 18 height 18
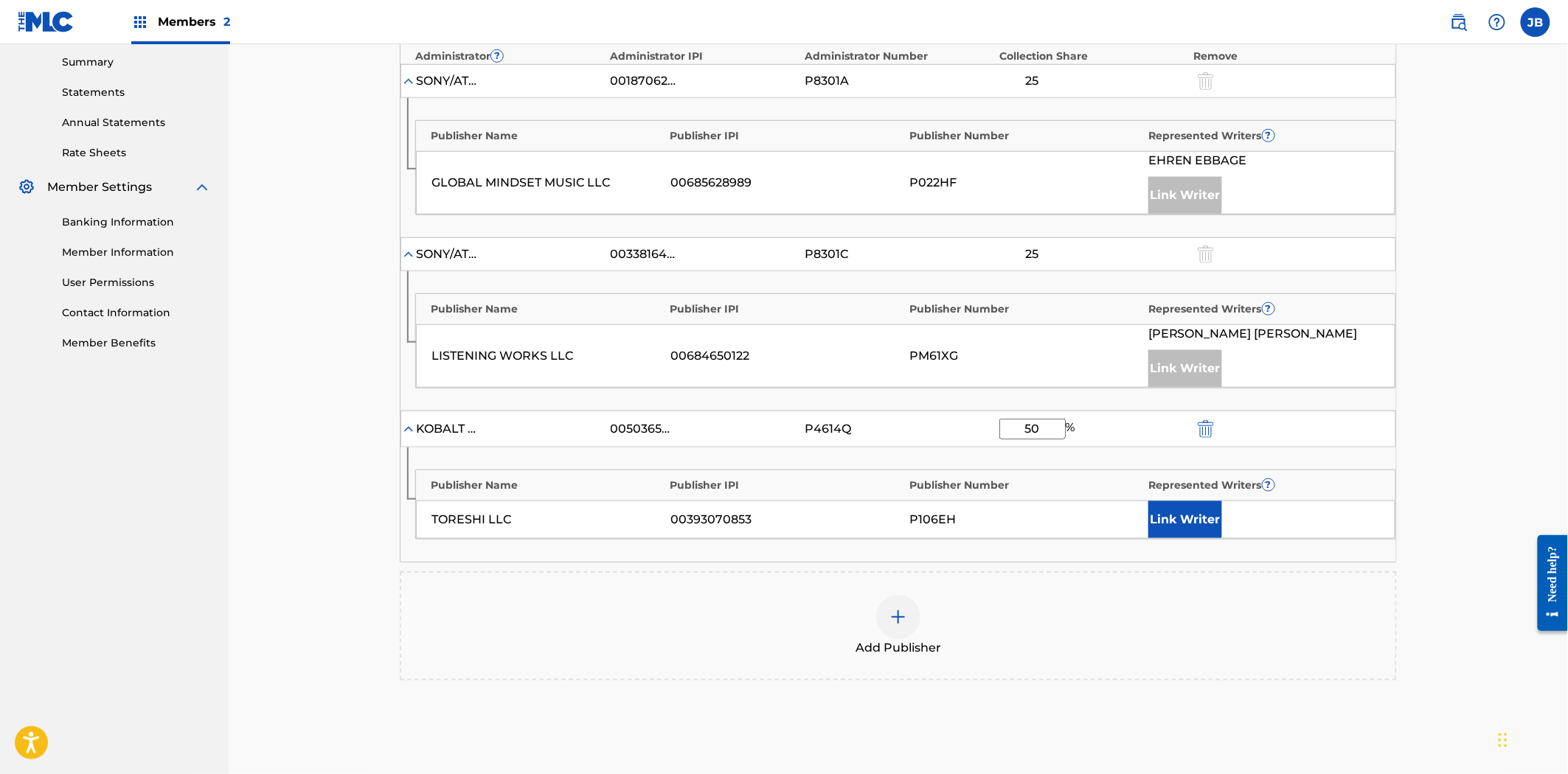
scroll to position [618, 0]
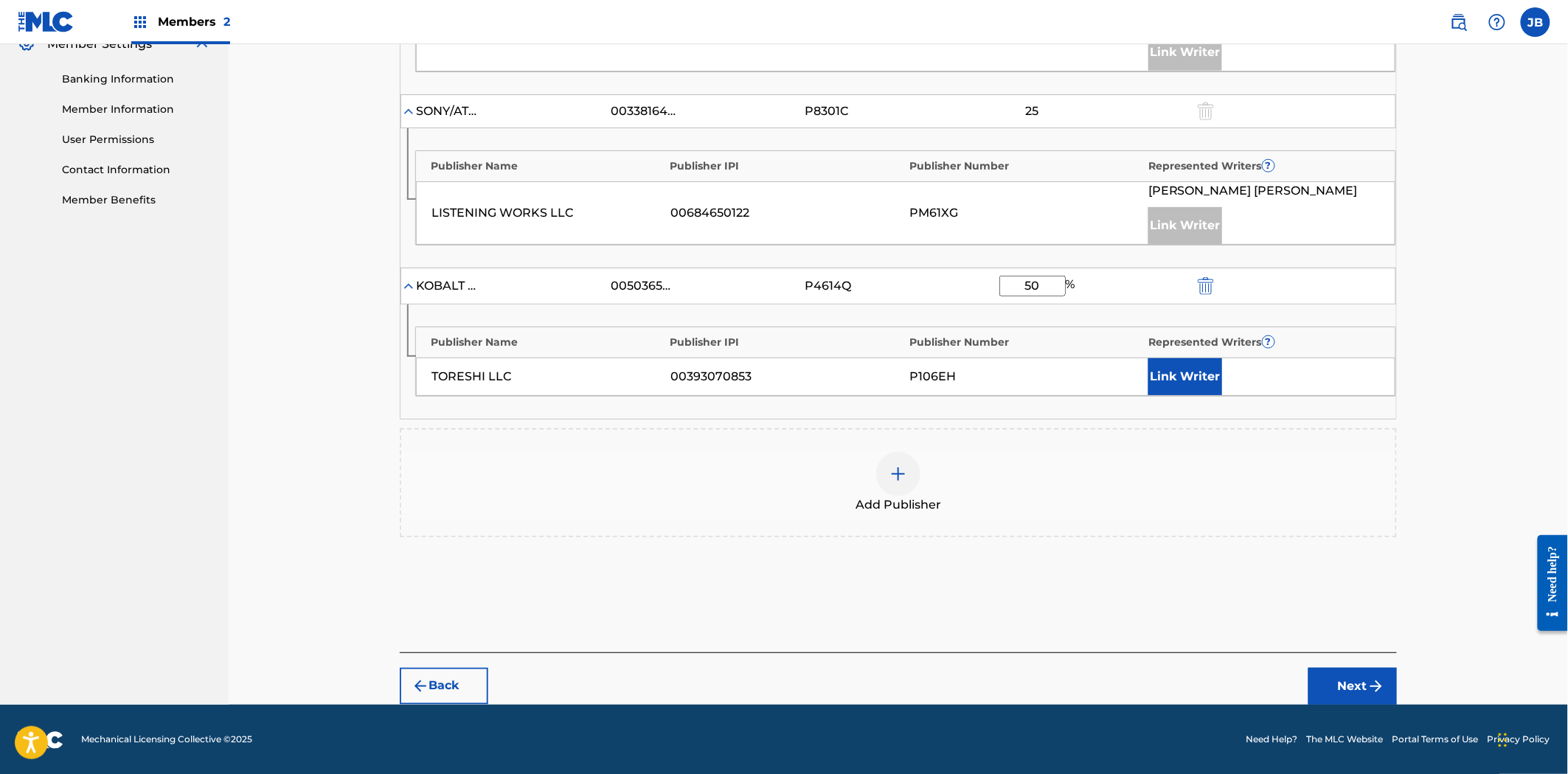
click at [433, 695] on button "Back" at bounding box center [443, 686] width 89 height 37
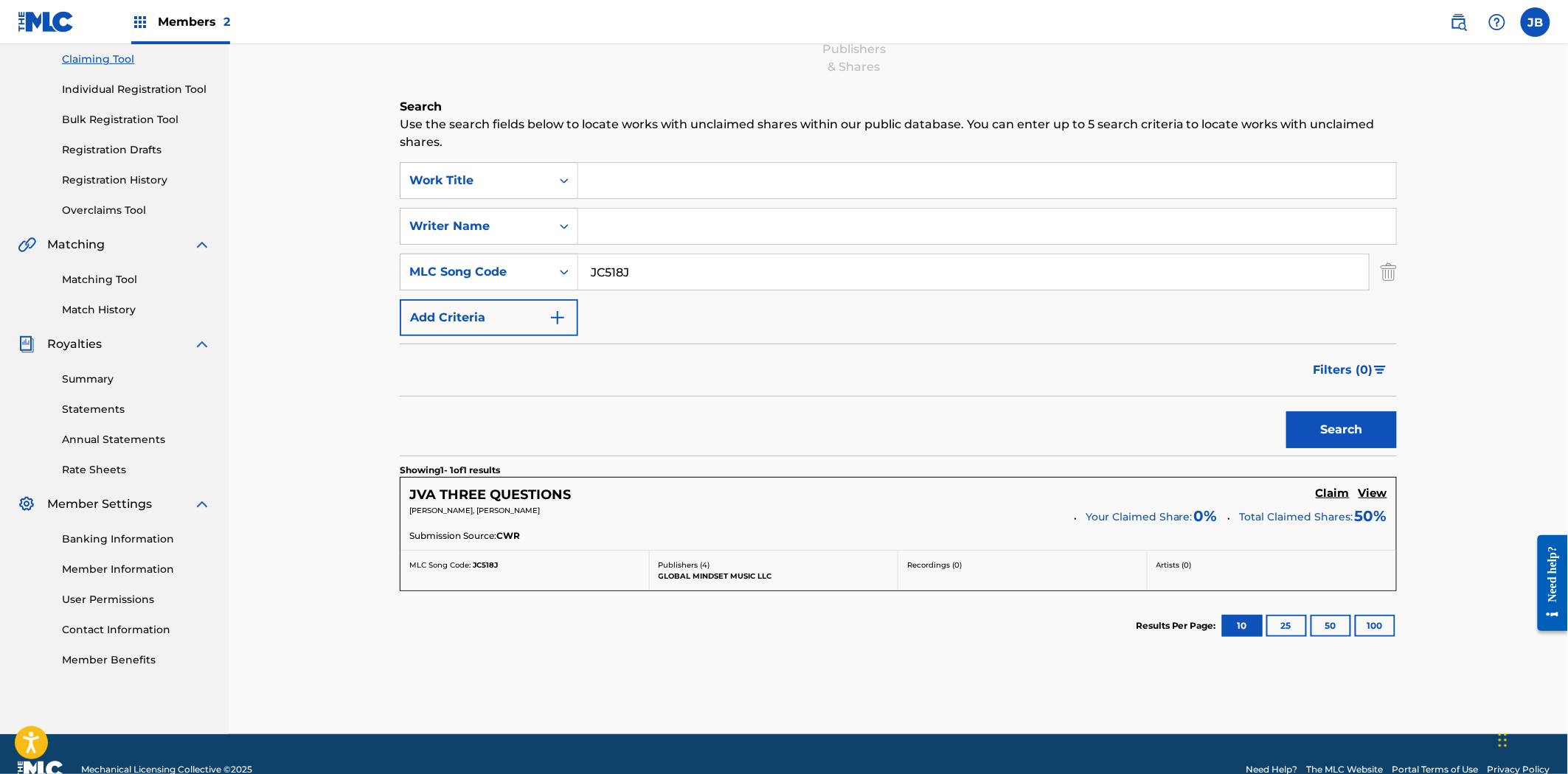
scroll to position [164, 0]
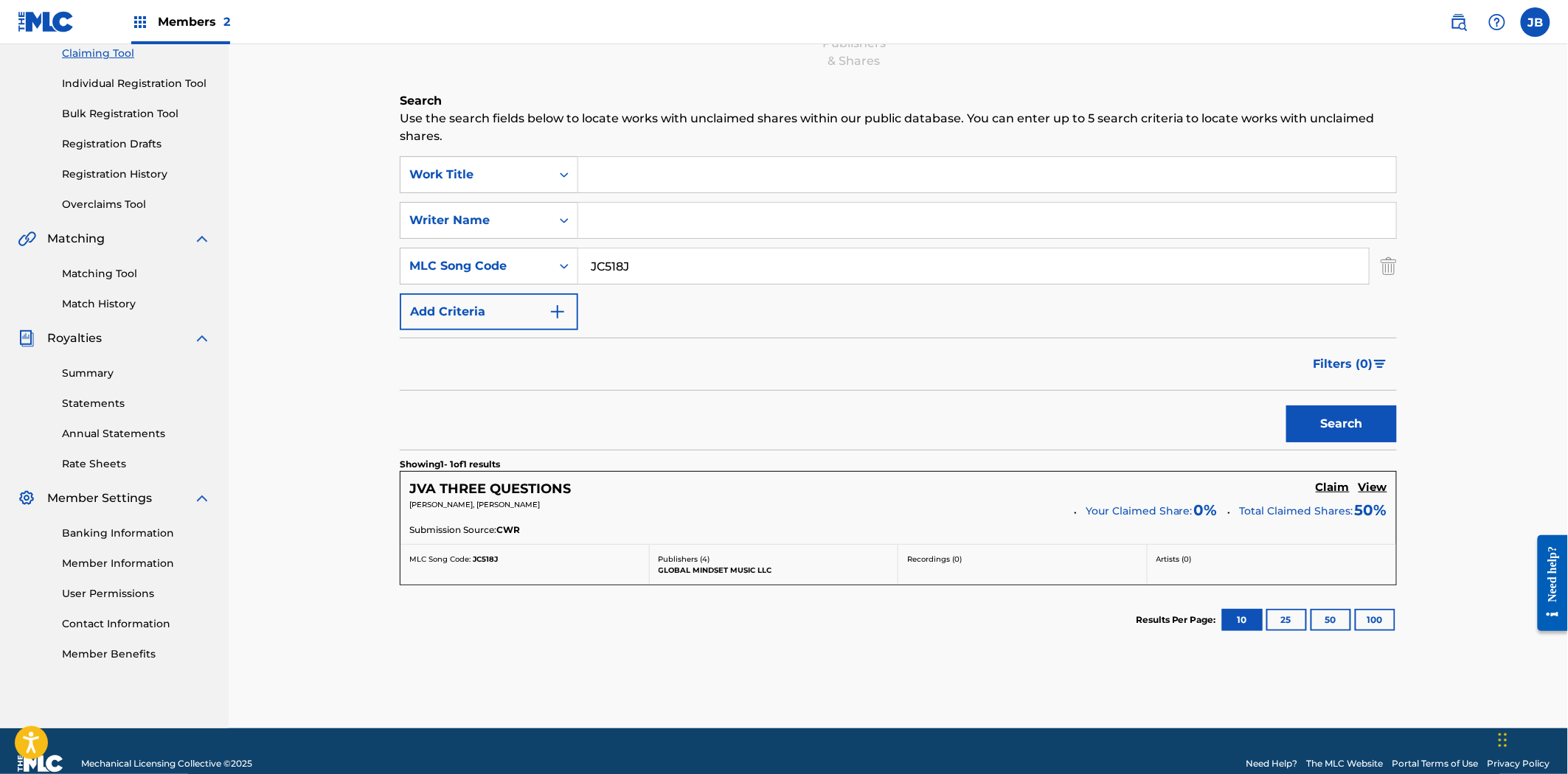
click at [620, 195] on div "SearchWithCriteria60ebb6c0-3357-4c6c-9d26-15f4f24df344 Work Title SearchWithCri…" at bounding box center [898, 243] width 998 height 174
click at [629, 167] on input "Search Form" at bounding box center [987, 175] width 818 height 35
paste input "[PERSON_NAME] On The Dancefloor Tonight"
type input "[PERSON_NAME] On The Dancefloor Tonight"
drag, startPoint x: 563, startPoint y: 256, endPoint x: 542, endPoint y: 256, distance: 21.0
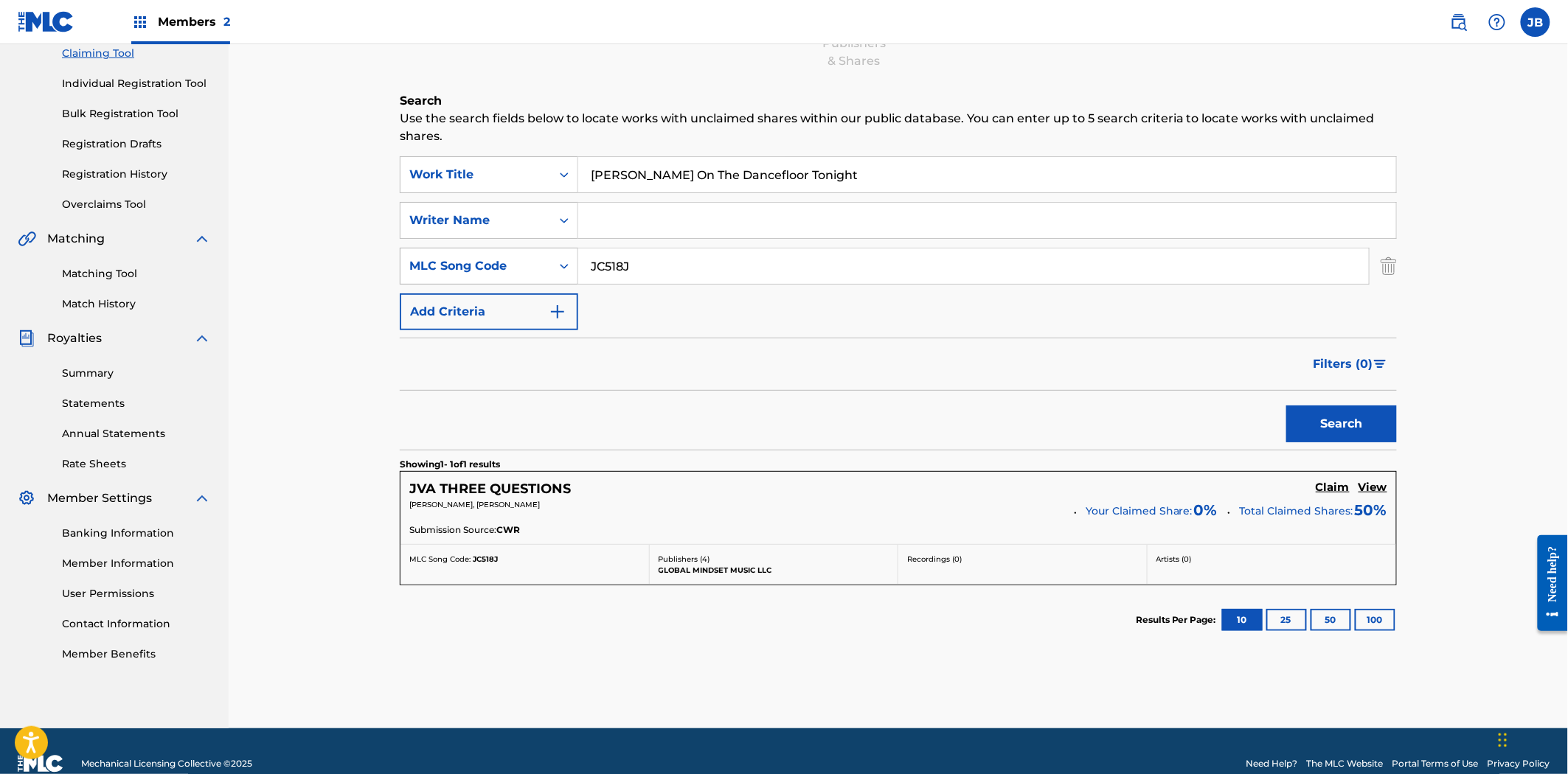
click at [542, 256] on div "SearchWithCriteria96cd15c1-5d14-42f4-a726-64e441dbce0d MLC Song Code JC518J" at bounding box center [898, 266] width 998 height 37
click at [1286, 405] on button "Search" at bounding box center [1342, 424] width 111 height 37
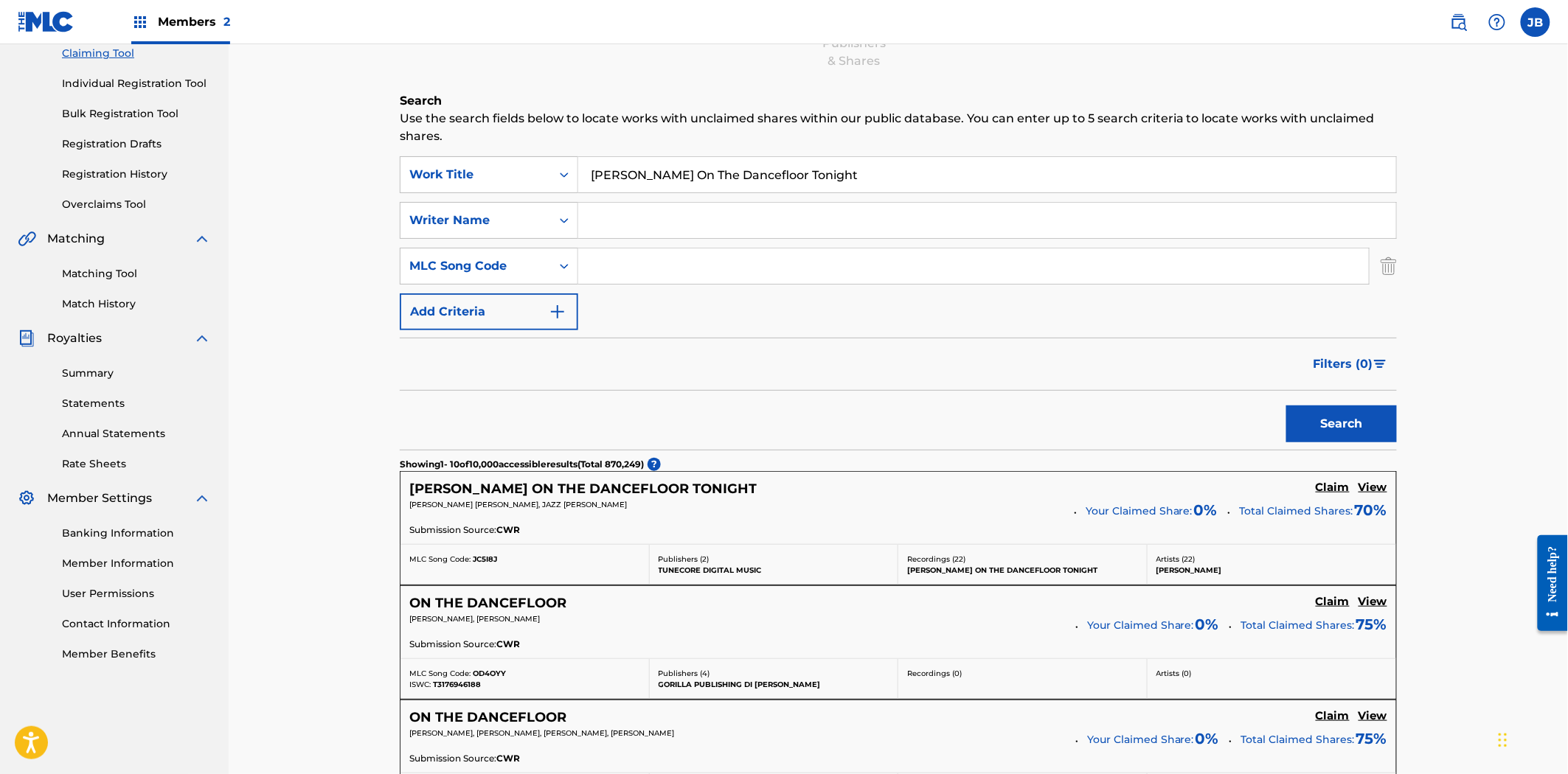
click at [1336, 485] on h5 "Claim" at bounding box center [1333, 488] width 34 height 14
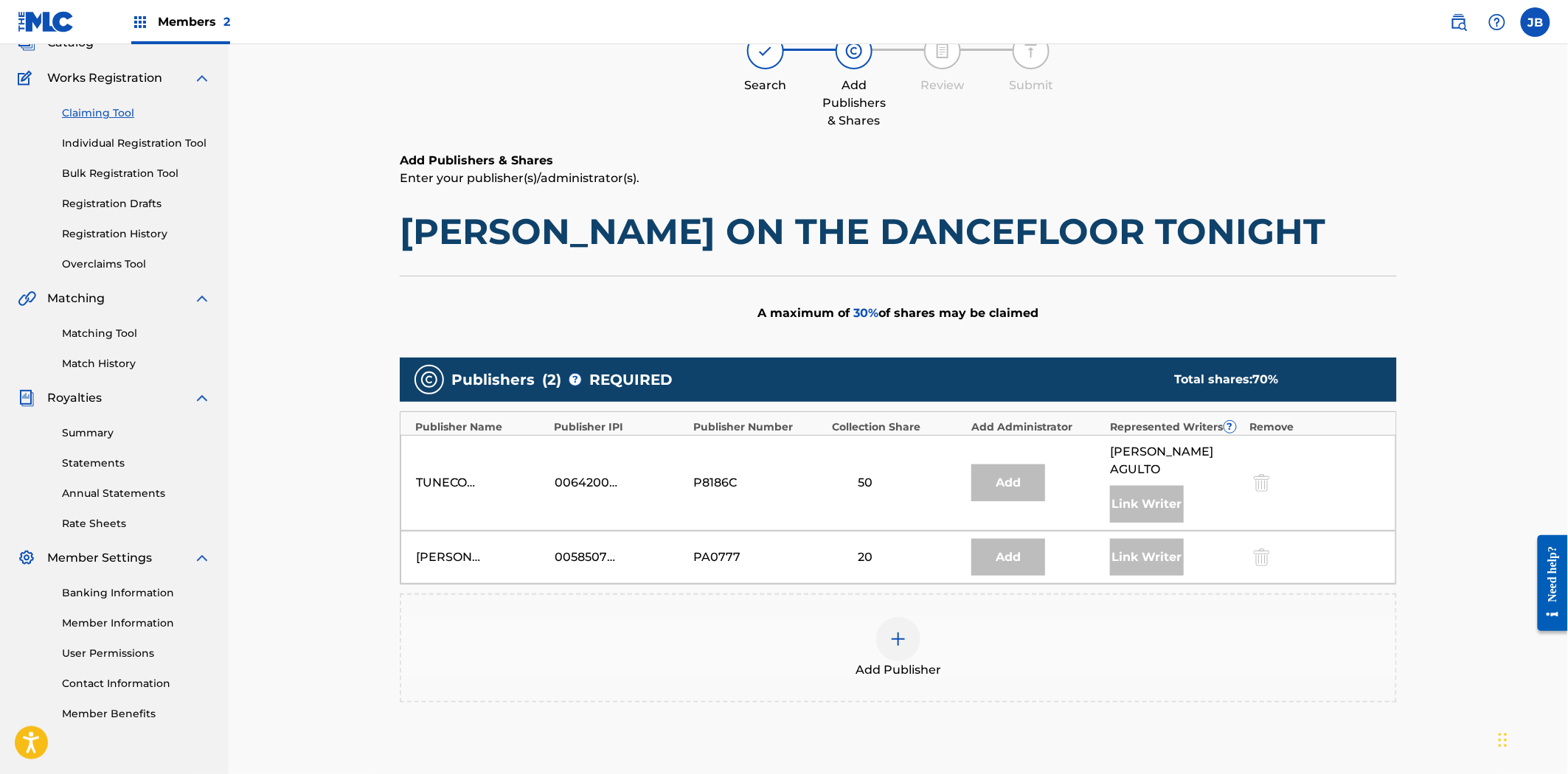
scroll to position [245, 0]
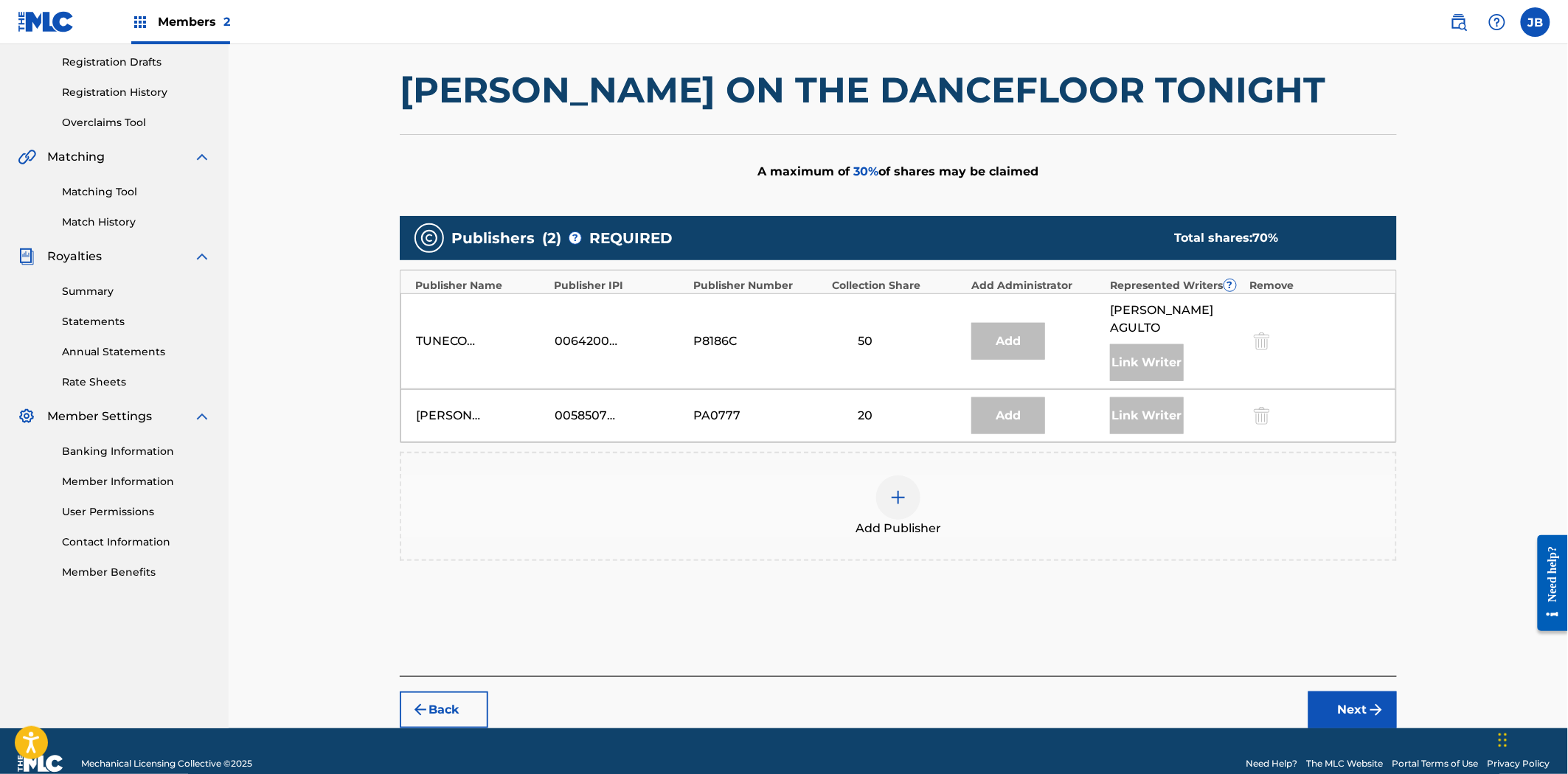
click at [474, 713] on button "Back" at bounding box center [443, 710] width 89 height 37
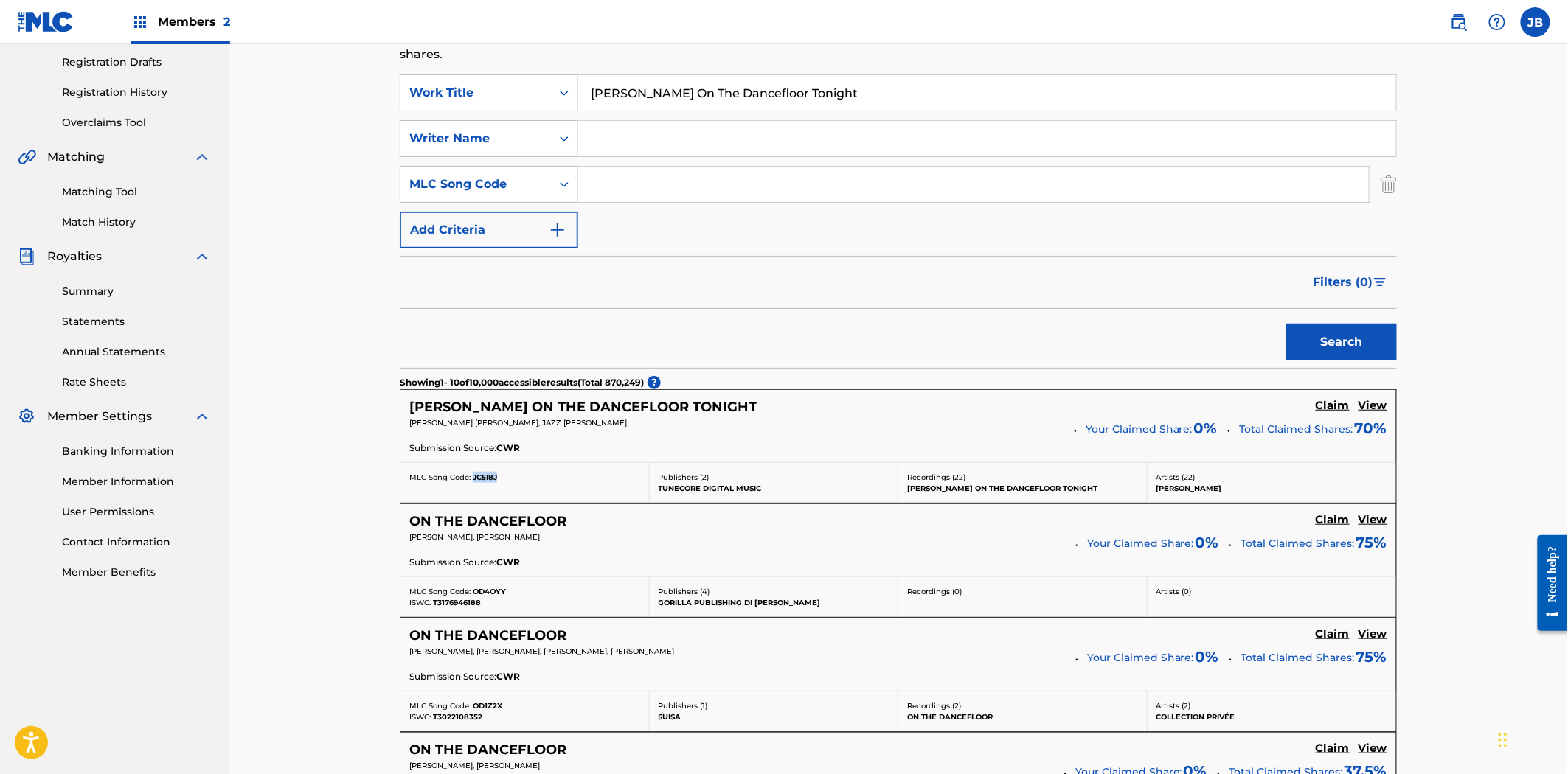
drag, startPoint x: 513, startPoint y: 475, endPoint x: 473, endPoint y: 480, distance: 40.3
click at [473, 480] on div "MLC Song Code: JC5I8J" at bounding box center [525, 477] width 231 height 11
copy span "JC5I8J"
click at [631, 189] on input "Search Form" at bounding box center [973, 185] width 791 height 35
paste input "JC5I8J"
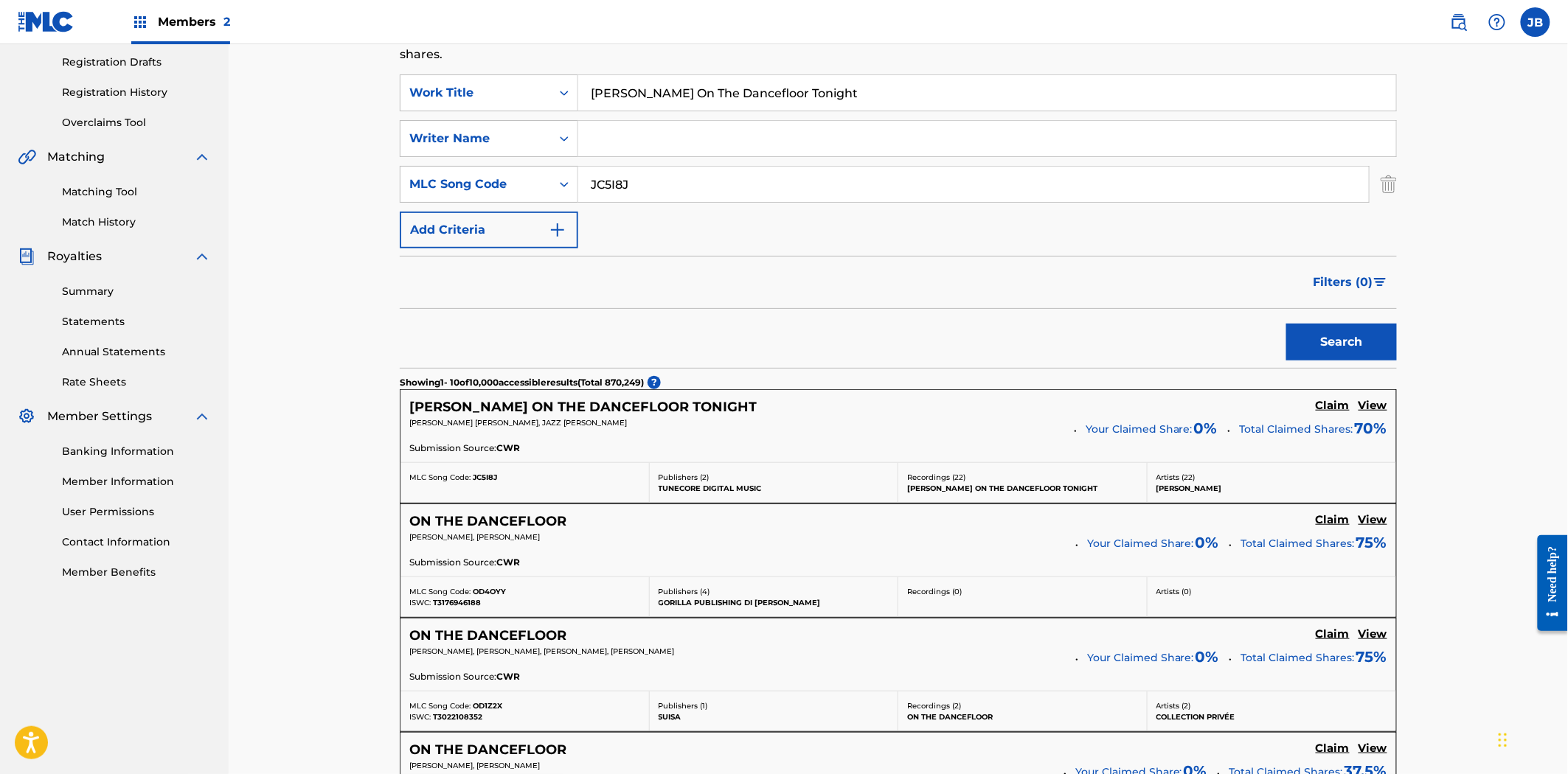
type input "JC5I8J"
drag, startPoint x: 629, startPoint y: 59, endPoint x: 549, endPoint y: 62, distance: 80.1
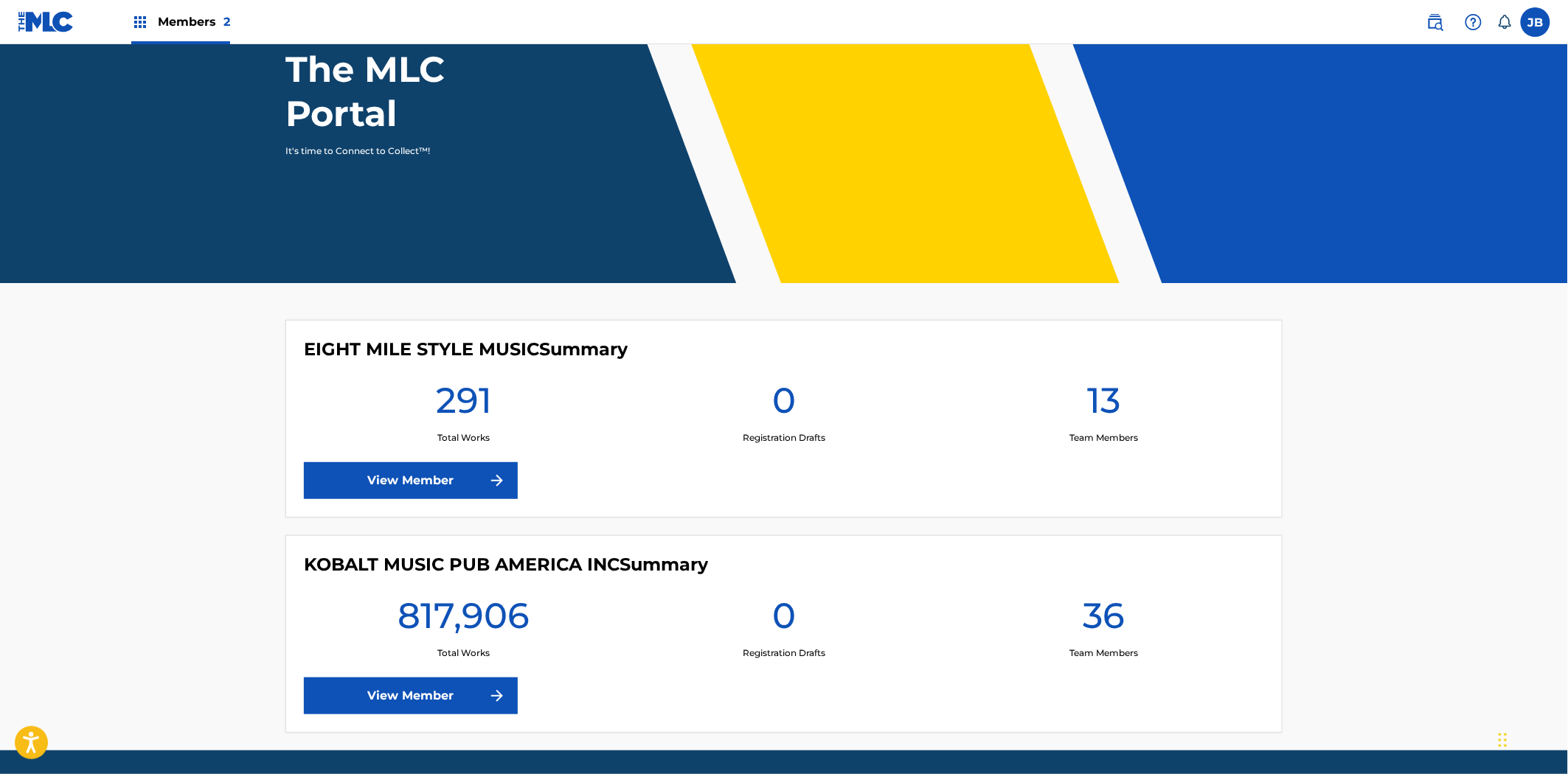
scroll to position [196, 0]
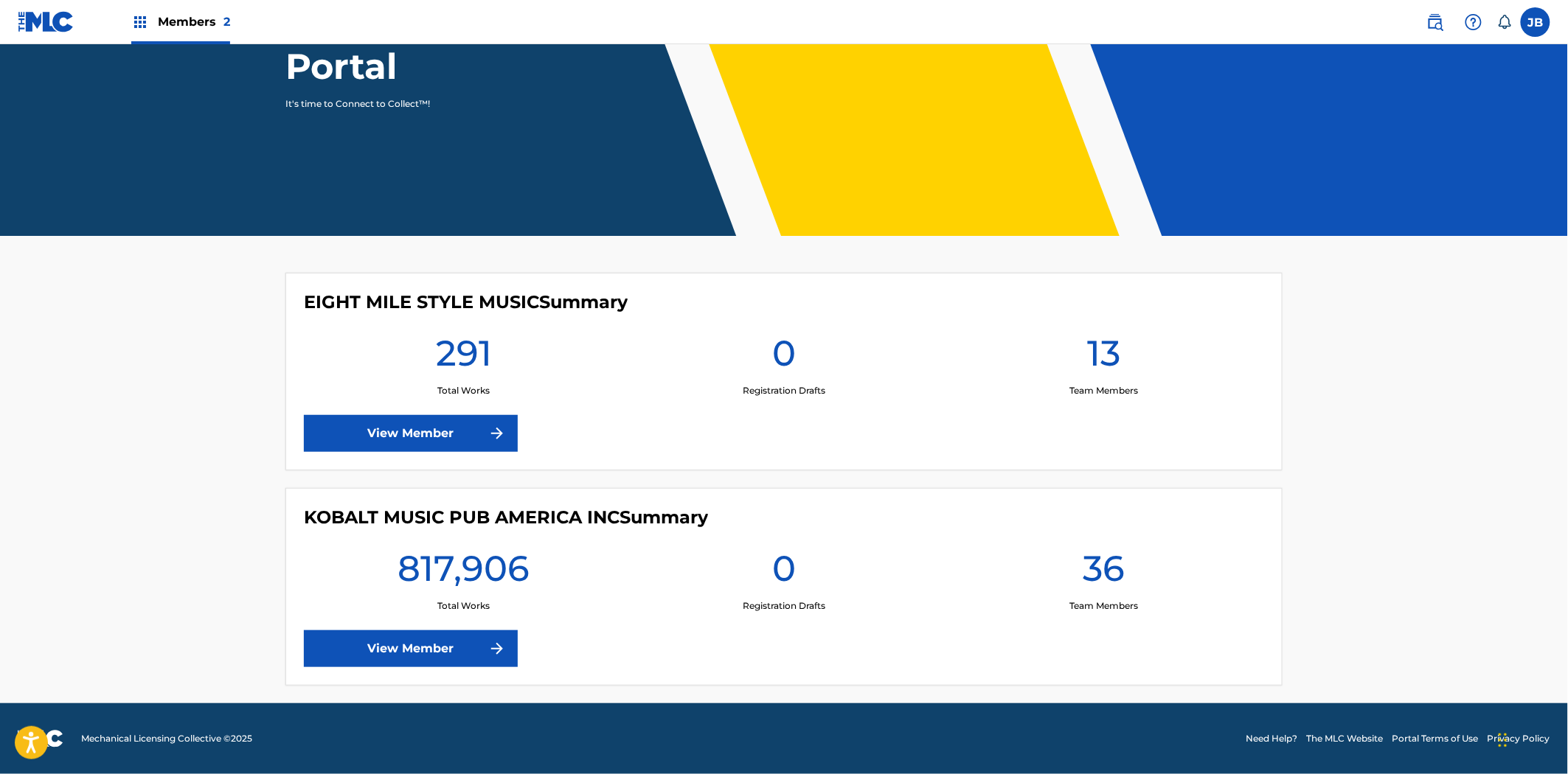
click at [416, 655] on link "View Member" at bounding box center [411, 649] width 214 height 37
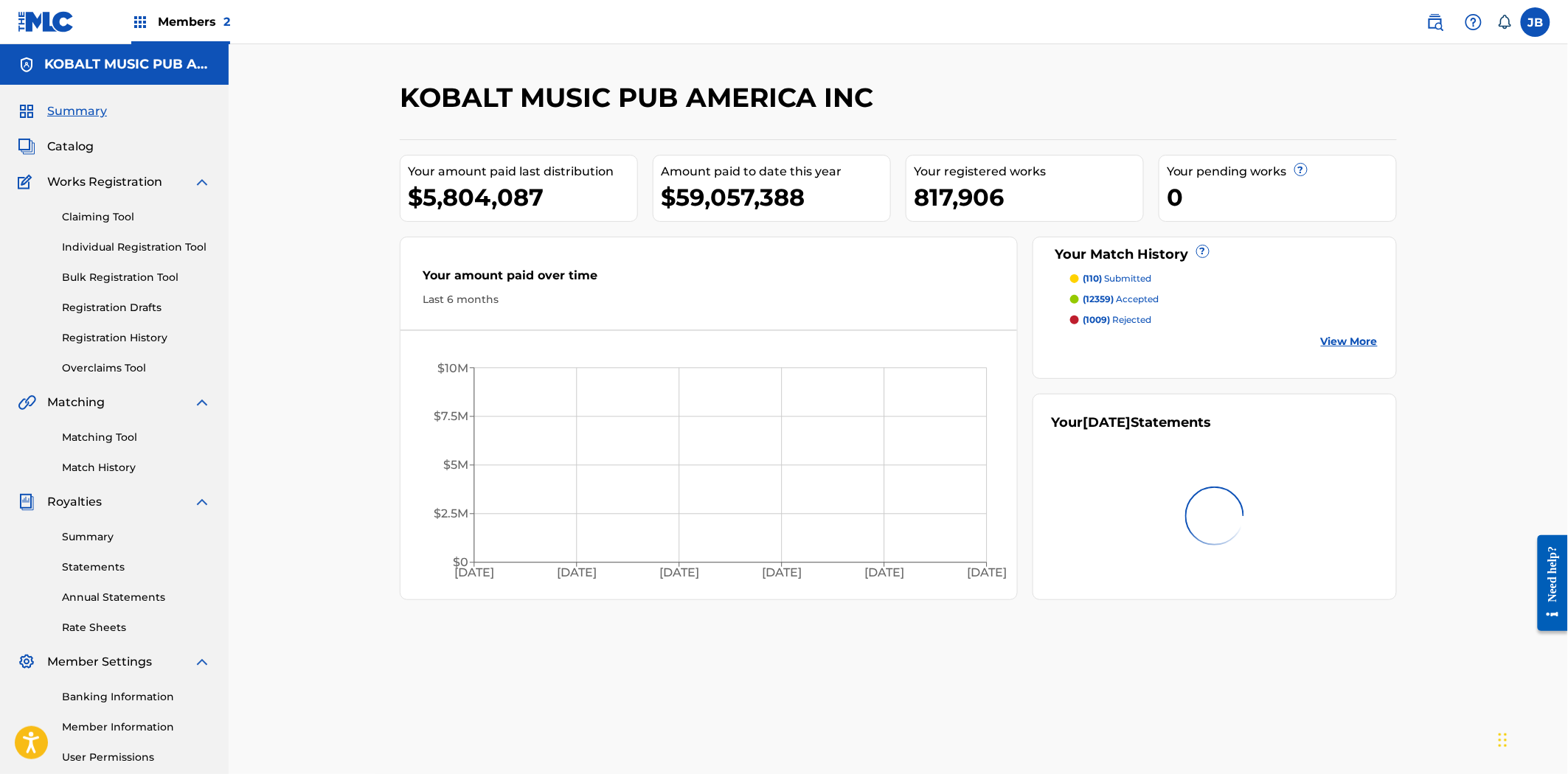
click at [75, 151] on span "Catalog" at bounding box center [70, 146] width 46 height 18
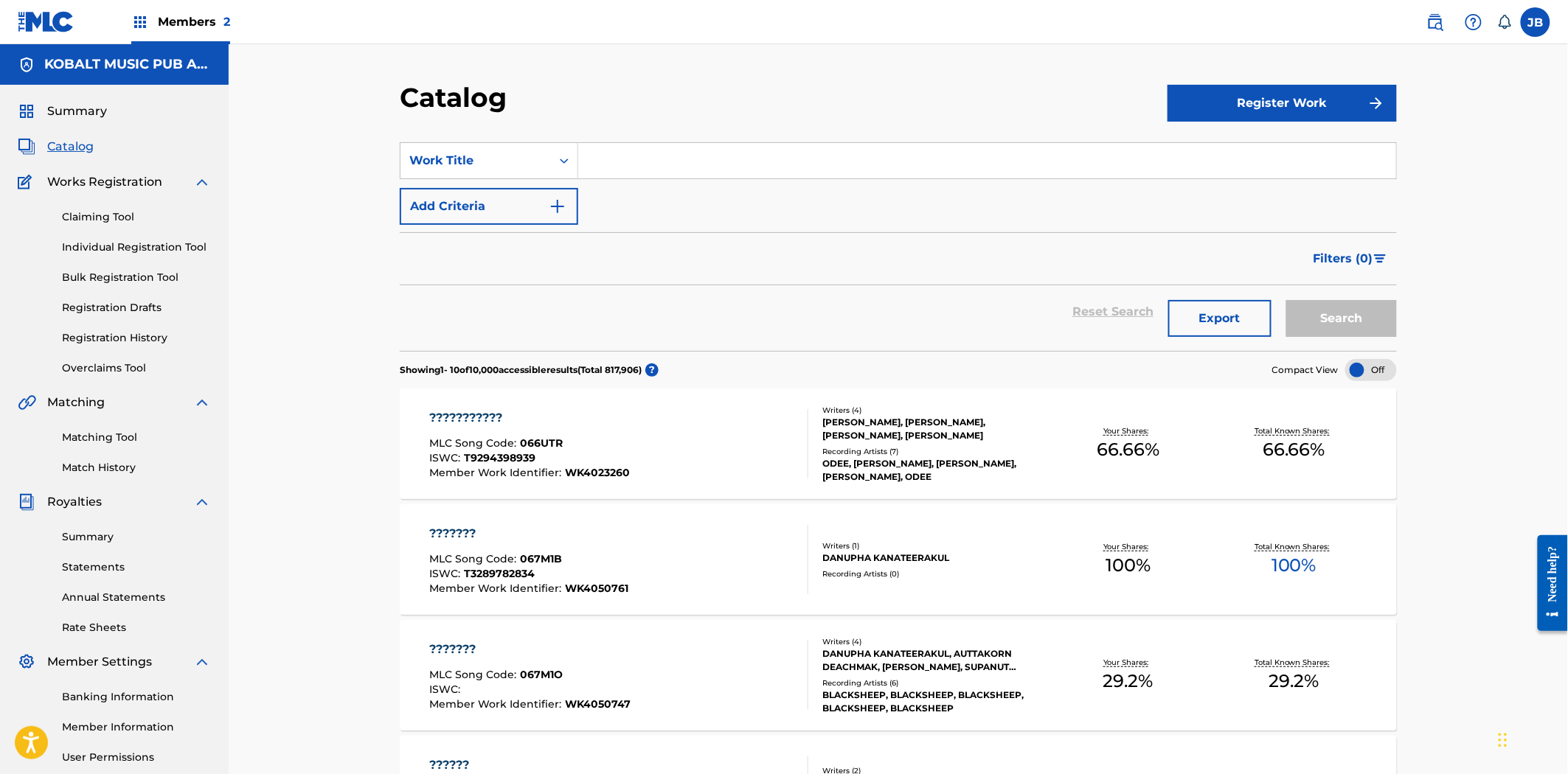
click at [705, 468] on div "??????????? MLC Song Code : 066UTR ISWC : T9294398939 Member Work Identifier : …" at bounding box center [620, 444] width 379 height 69
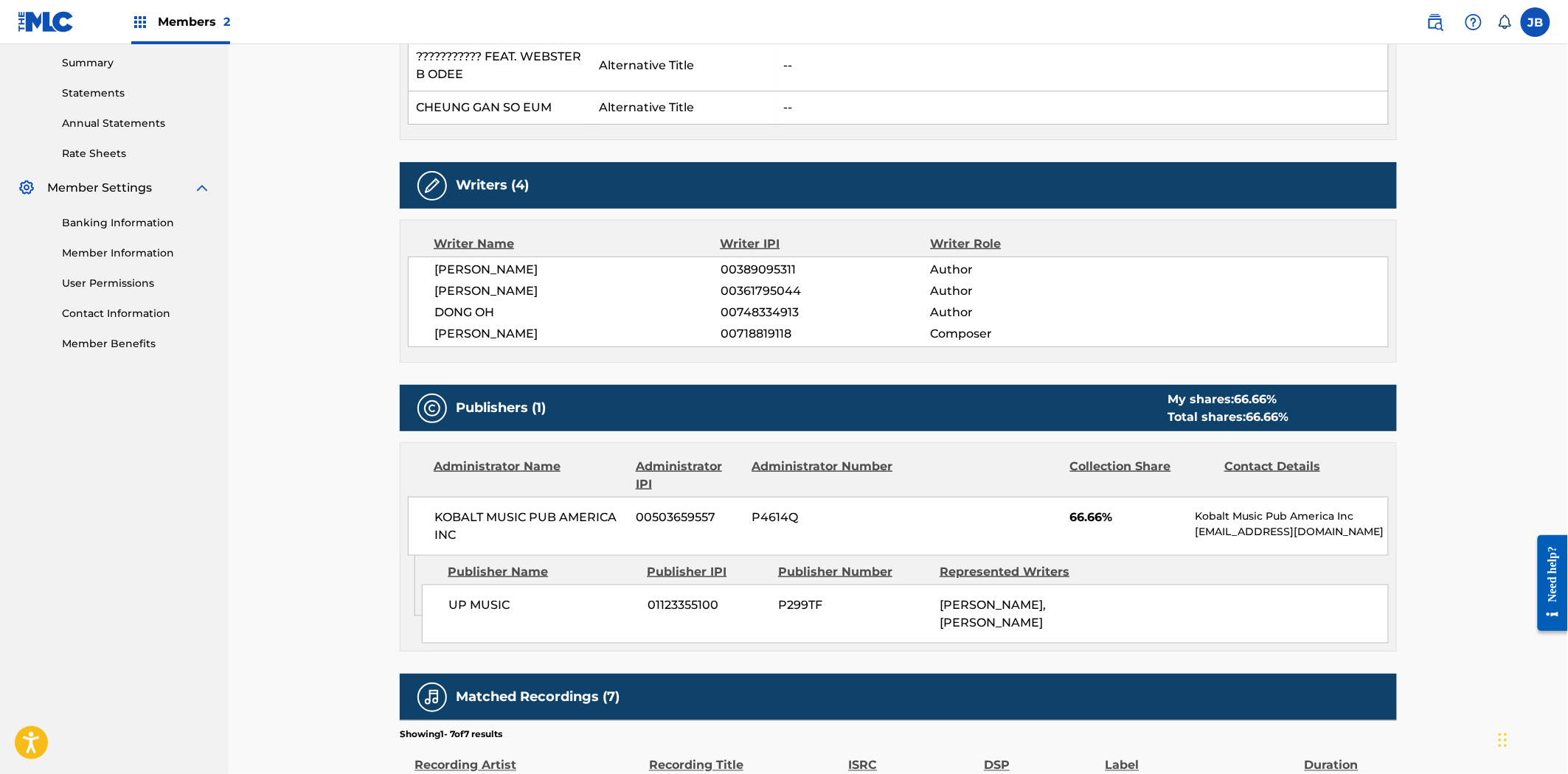
scroll to position [655, 0]
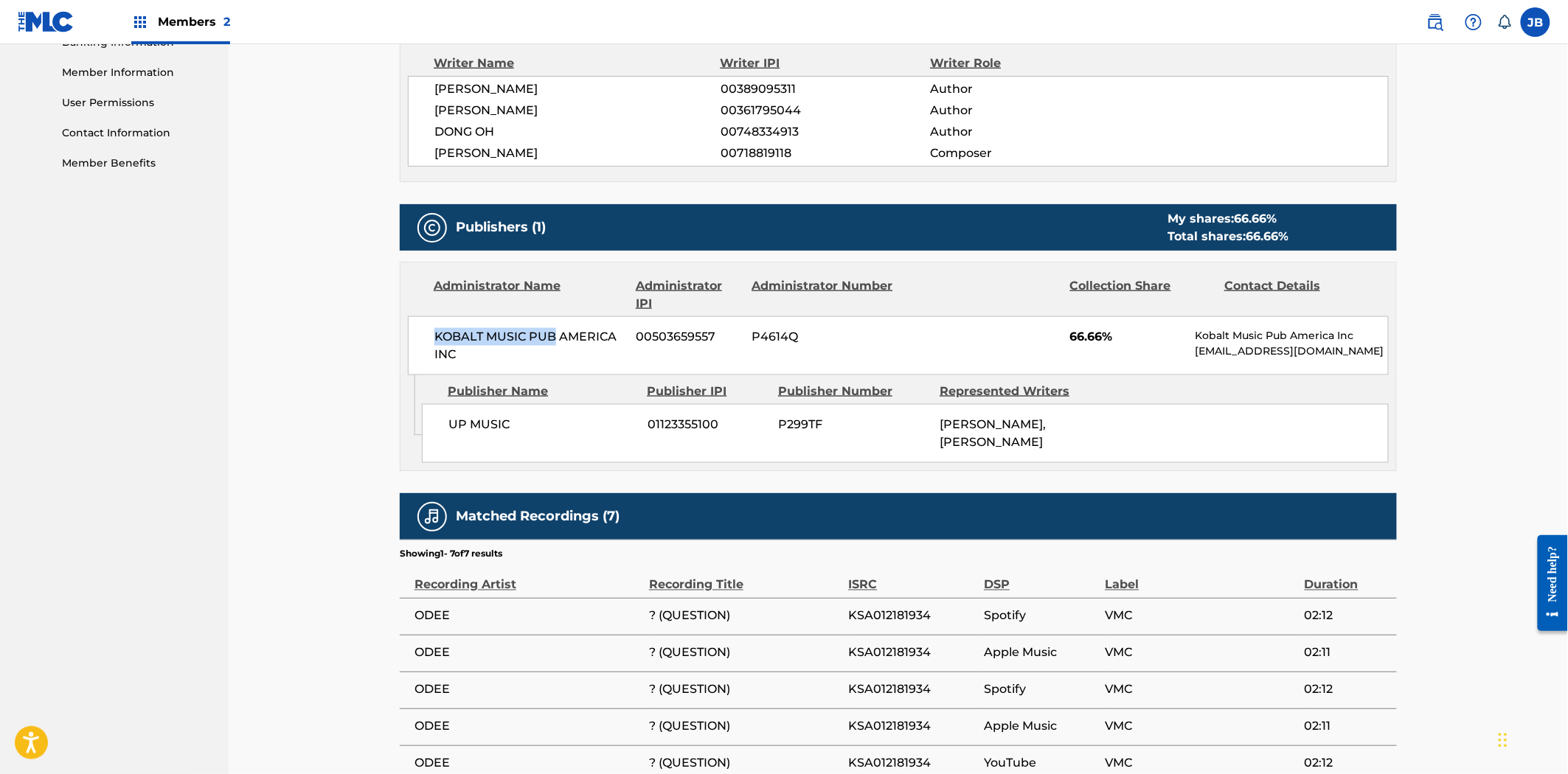
drag, startPoint x: 553, startPoint y: 335, endPoint x: 410, endPoint y: 335, distance: 143.0
click at [410, 335] on div "KOBALT MUSIC PUB AMERICA INC 00503659557 P4614Q 66.66% Kobalt Music Pub America…" at bounding box center [898, 345] width 981 height 59
drag, startPoint x: 470, startPoint y: 349, endPoint x: 387, endPoint y: 333, distance: 84.5
click at [387, 333] on div "< Back to results Edit Last Edited: January 16, 2025 Source: CWR ??????????? Wo…" at bounding box center [898, 171] width 1033 height 1490
copy span "KOBALT MUSIC PUB AMERICA INC"
